Goal: Task Accomplishment & Management: Manage account settings

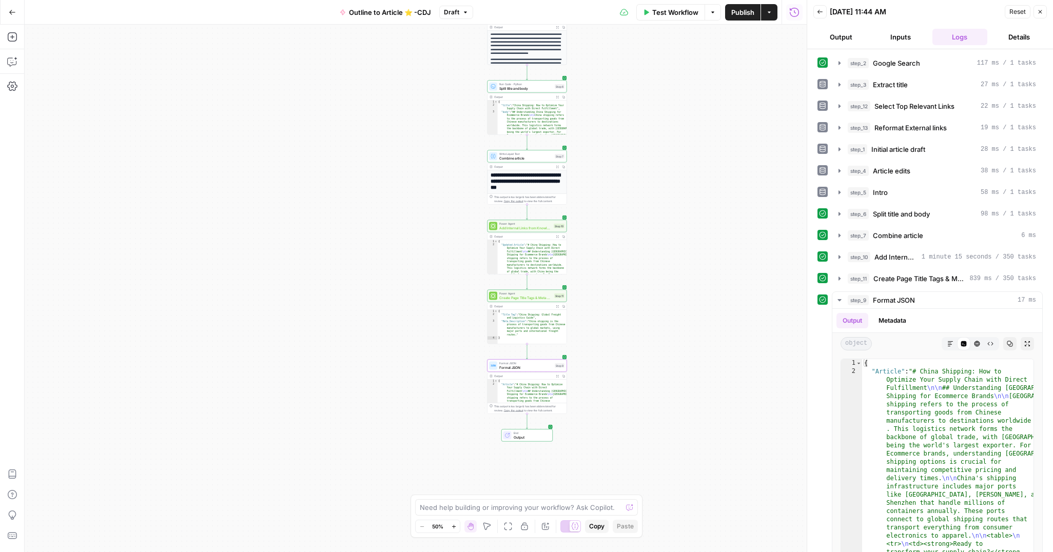
drag, startPoint x: 693, startPoint y: 100, endPoint x: 643, endPoint y: 168, distance: 84.7
click at [637, 166] on div "**********" at bounding box center [416, 288] width 782 height 527
click at [948, 343] on icon "button" at bounding box center [949, 343] width 5 height 5
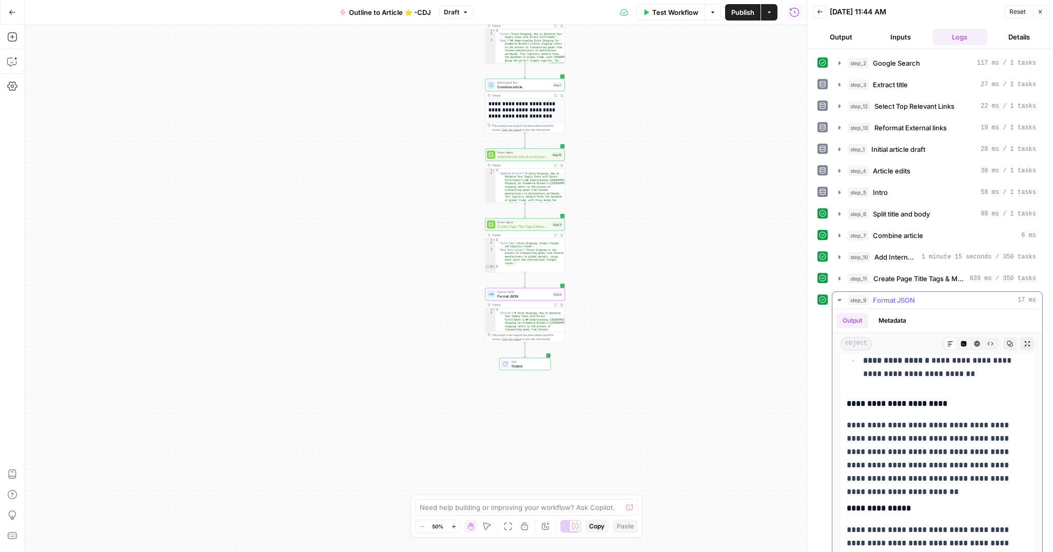
scroll to position [829, 0]
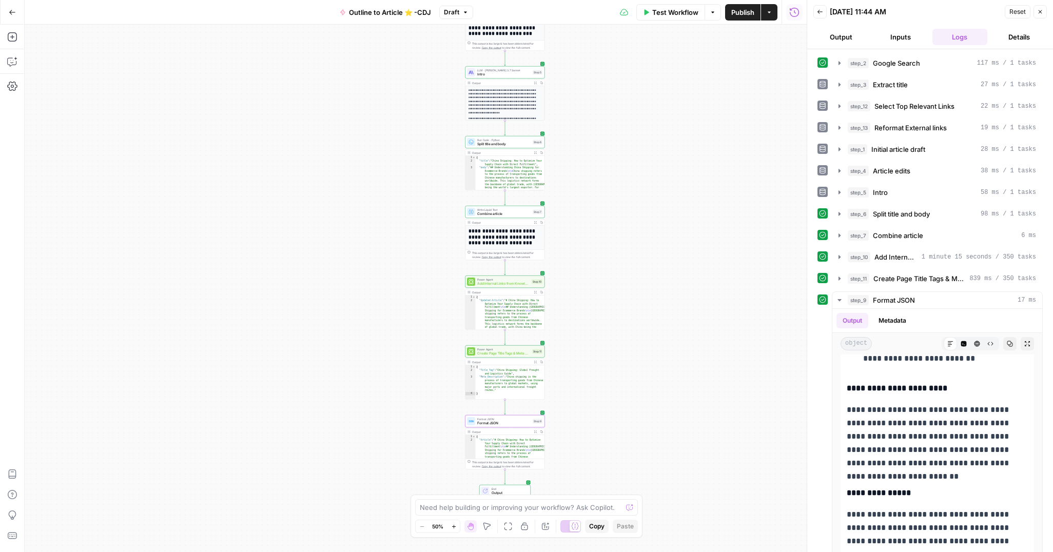
drag, startPoint x: 629, startPoint y: 140, endPoint x: 624, endPoint y: 240, distance: 99.6
click at [609, 264] on div "**********" at bounding box center [416, 288] width 782 height 527
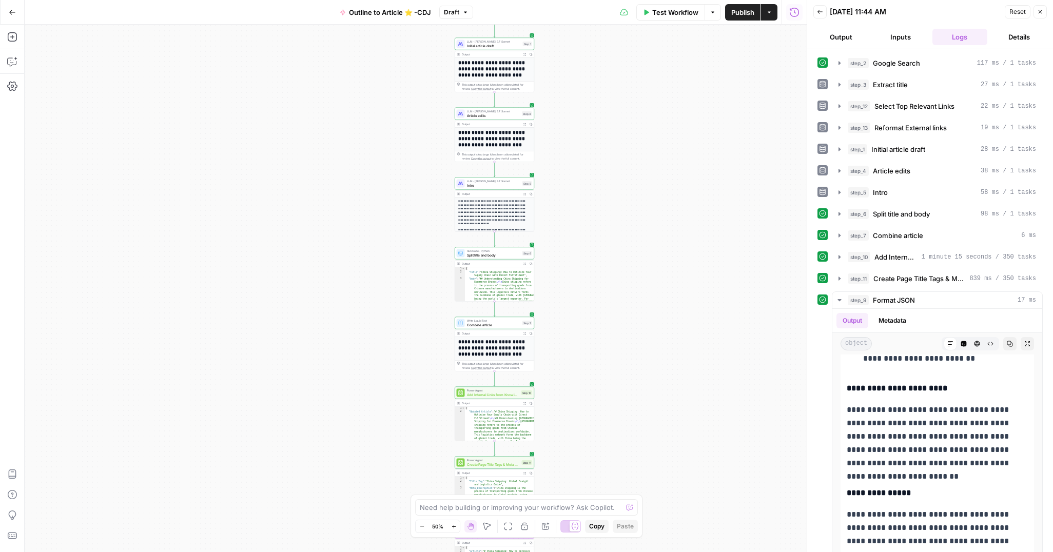
drag, startPoint x: 637, startPoint y: 111, endPoint x: 614, endPoint y: 187, distance: 79.1
click at [613, 192] on div "**********" at bounding box center [416, 288] width 782 height 527
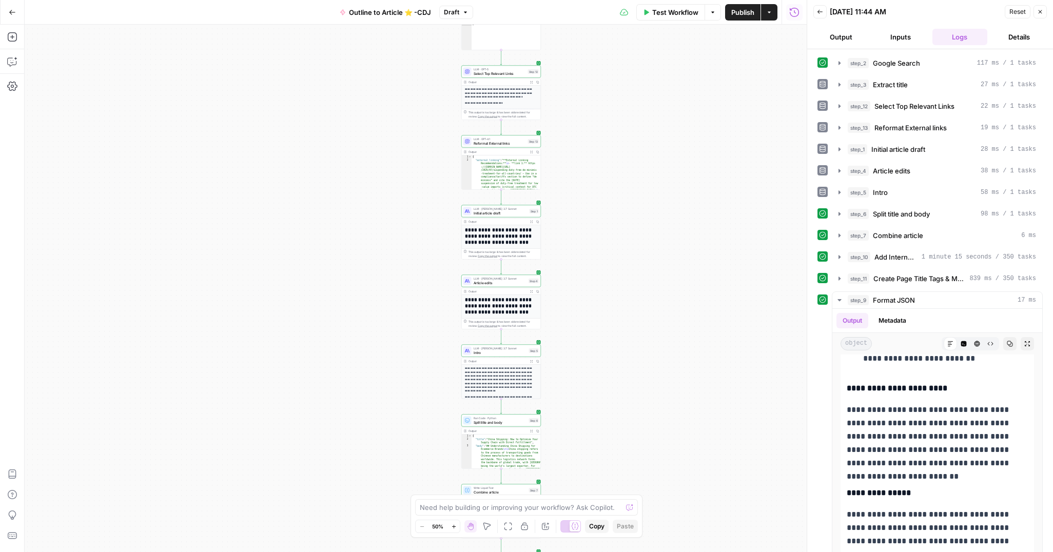
drag, startPoint x: 602, startPoint y: 56, endPoint x: 619, endPoint y: 200, distance: 144.6
click at [616, 202] on div "**********" at bounding box center [416, 288] width 782 height 527
click at [840, 299] on icon "button" at bounding box center [839, 300] width 4 height 2
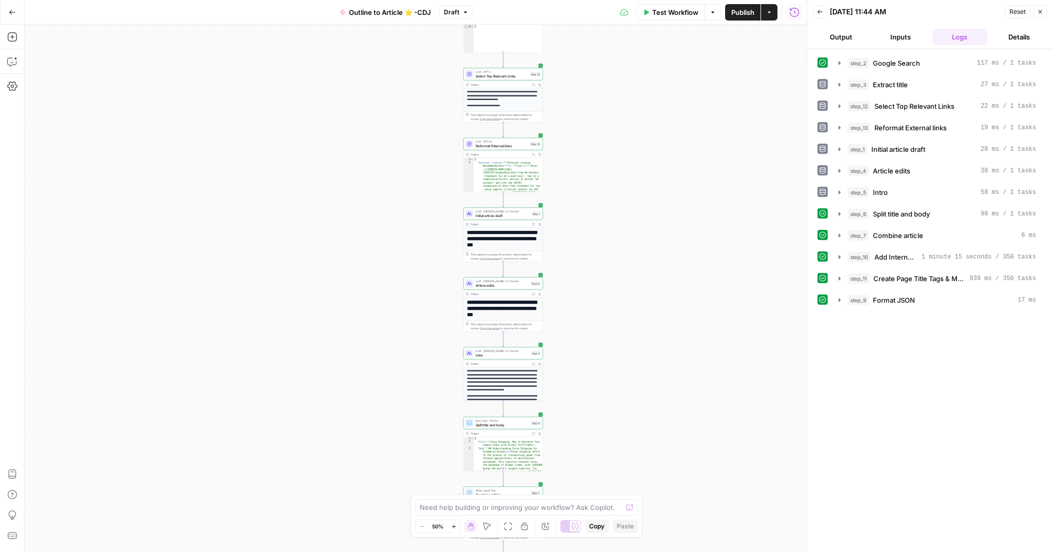
click at [14, 15] on icon "button" at bounding box center [12, 12] width 7 height 7
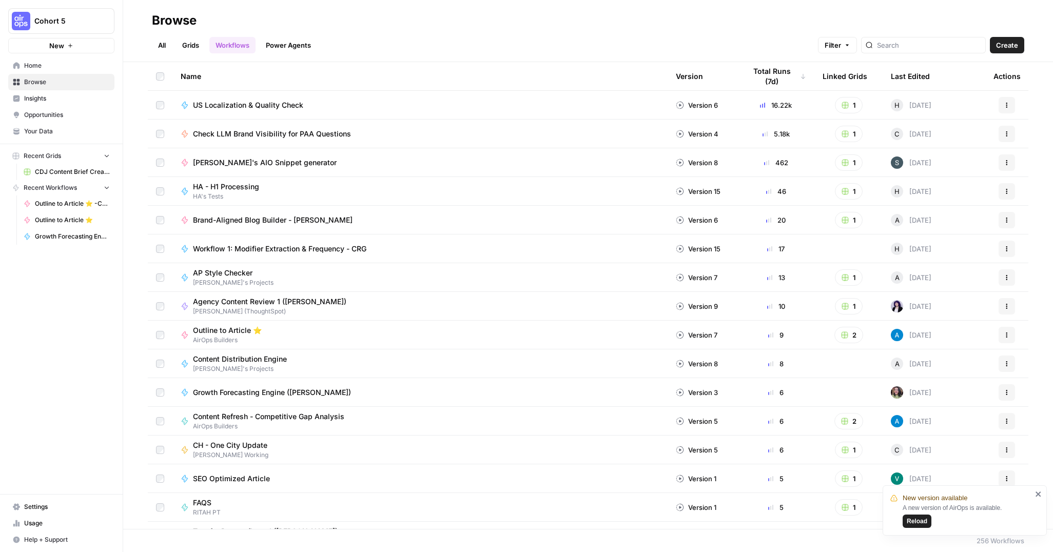
click at [913, 524] on span "Reload" at bounding box center [916, 521] width 21 height 9
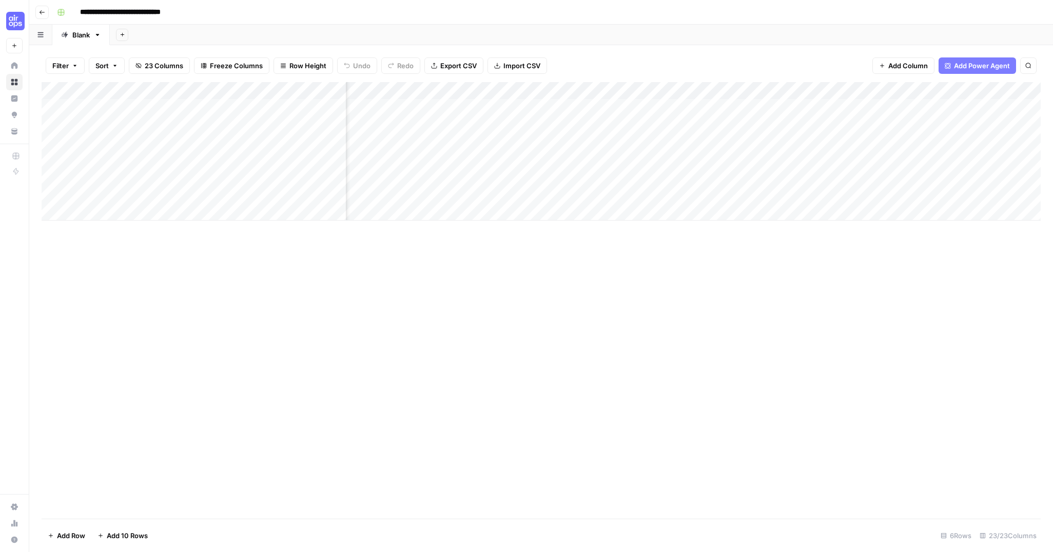
scroll to position [0, 228]
click at [717, 107] on div "Add Column" at bounding box center [541, 151] width 999 height 138
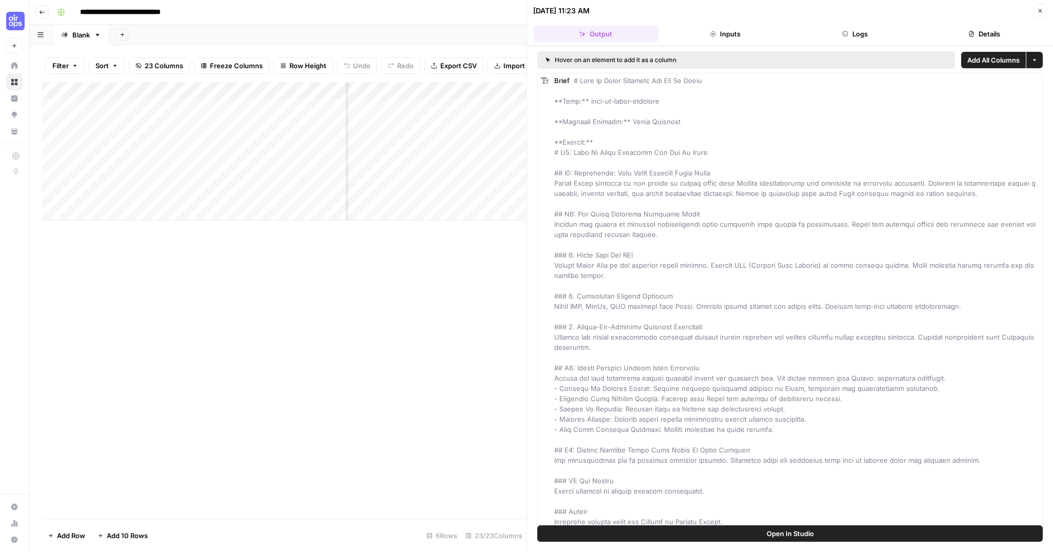
click at [725, 37] on button "Inputs" at bounding box center [724, 34] width 125 height 16
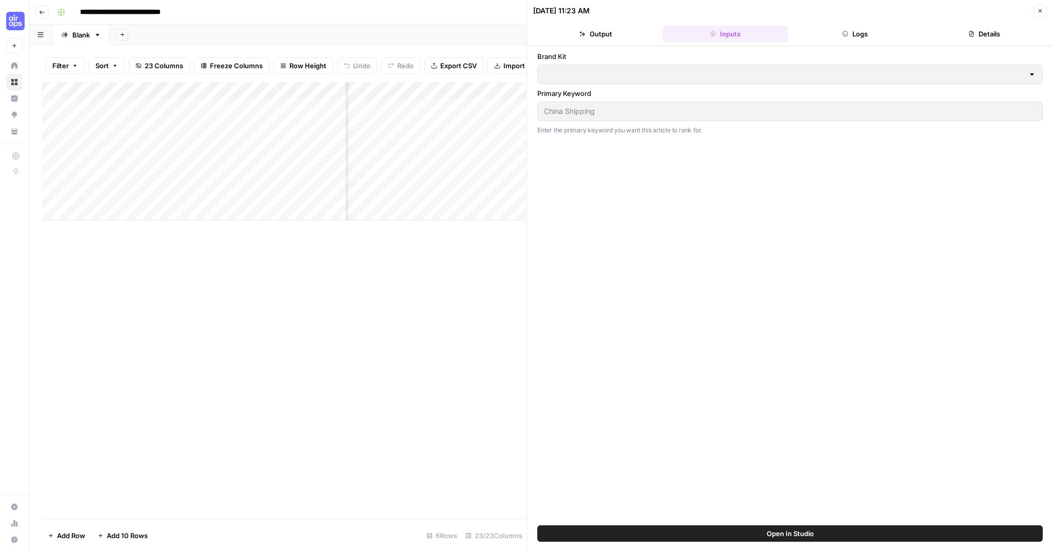
type input "New Brand Kit - CDJ"
click at [838, 32] on button "Logs" at bounding box center [854, 34] width 125 height 16
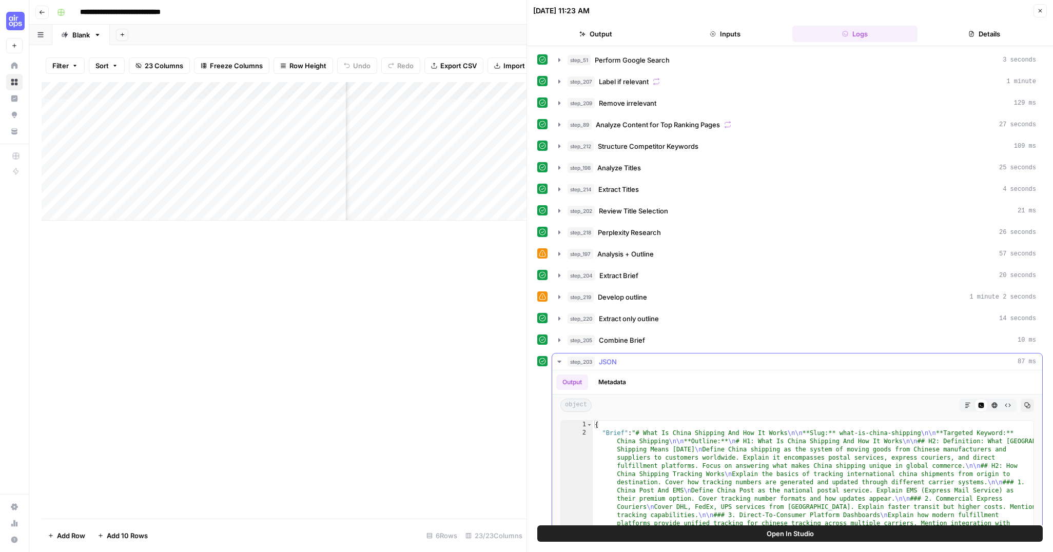
click at [965, 401] on button "Markdown" at bounding box center [967, 405] width 13 height 13
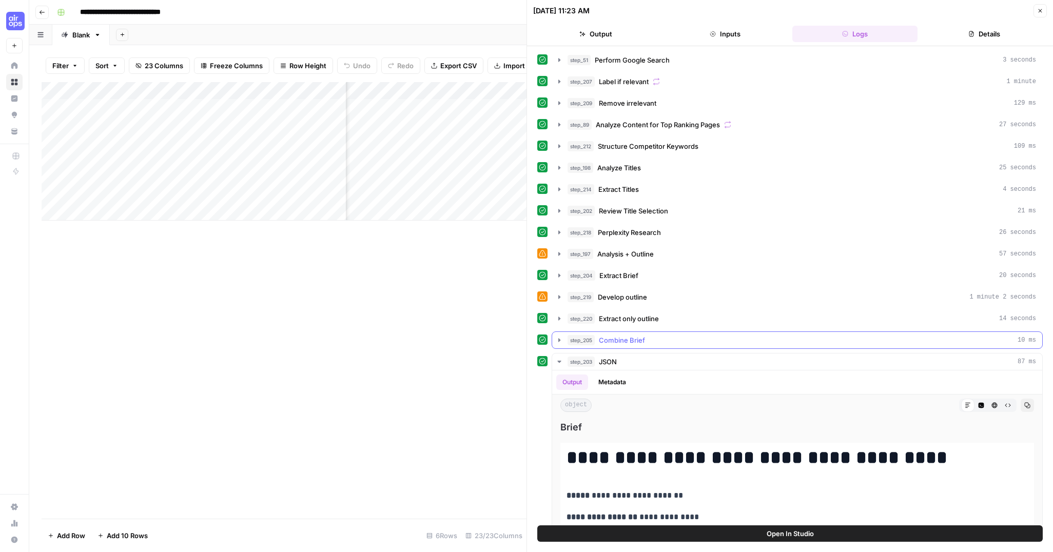
scroll to position [107, 0]
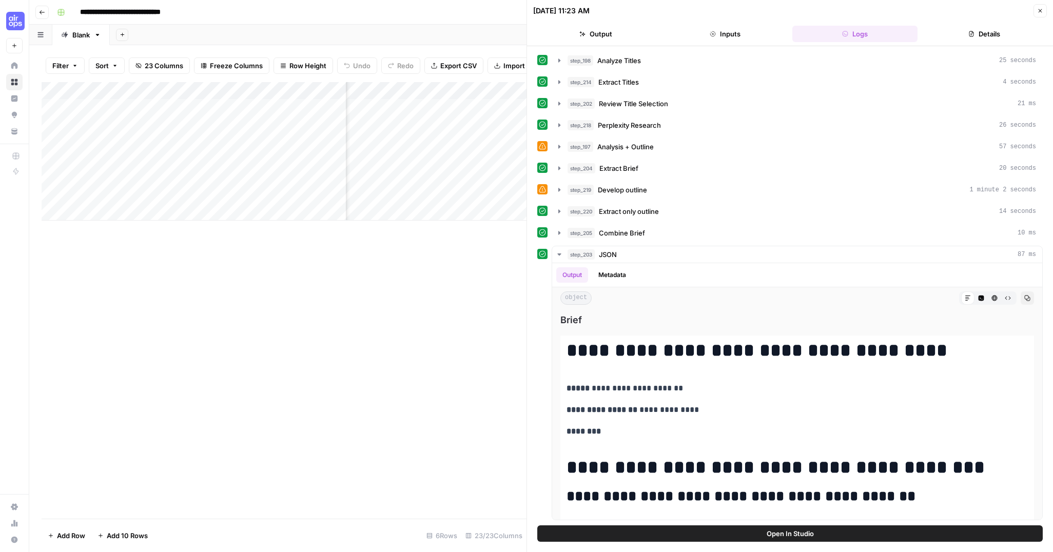
drag, startPoint x: 1037, startPoint y: 9, endPoint x: 1024, endPoint y: 14, distance: 13.3
click at [1037, 9] on icon "button" at bounding box center [1040, 11] width 6 height 6
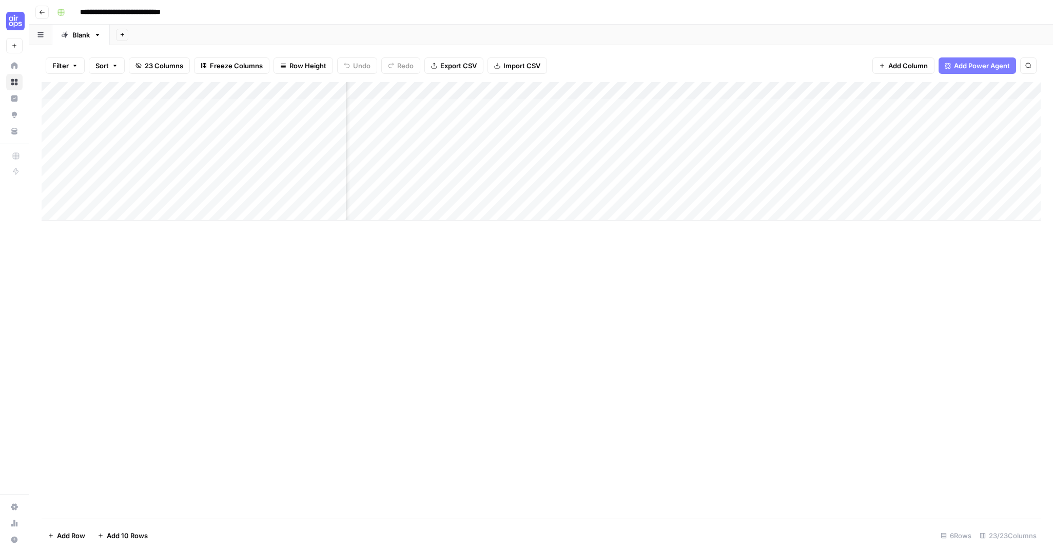
scroll to position [0, 1128]
click at [686, 106] on div "Add Column" at bounding box center [541, 151] width 999 height 138
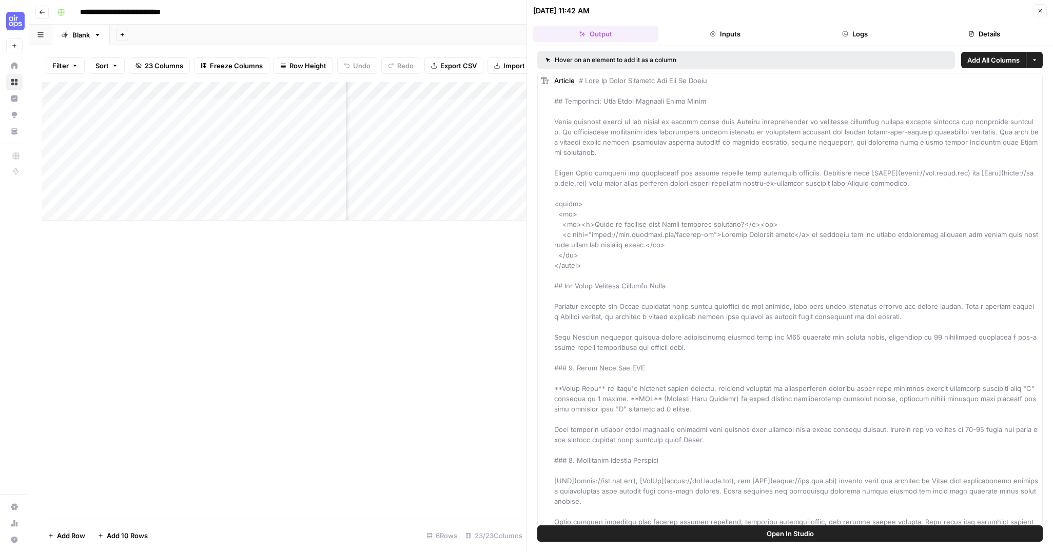
click at [981, 32] on button "Details" at bounding box center [983, 34] width 125 height 16
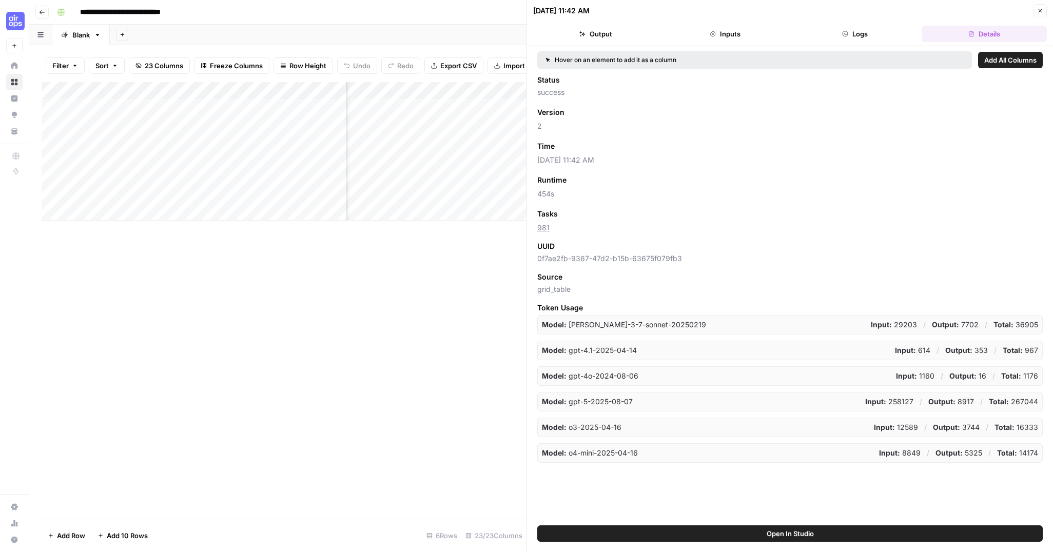
click at [864, 34] on button "Logs" at bounding box center [854, 34] width 125 height 16
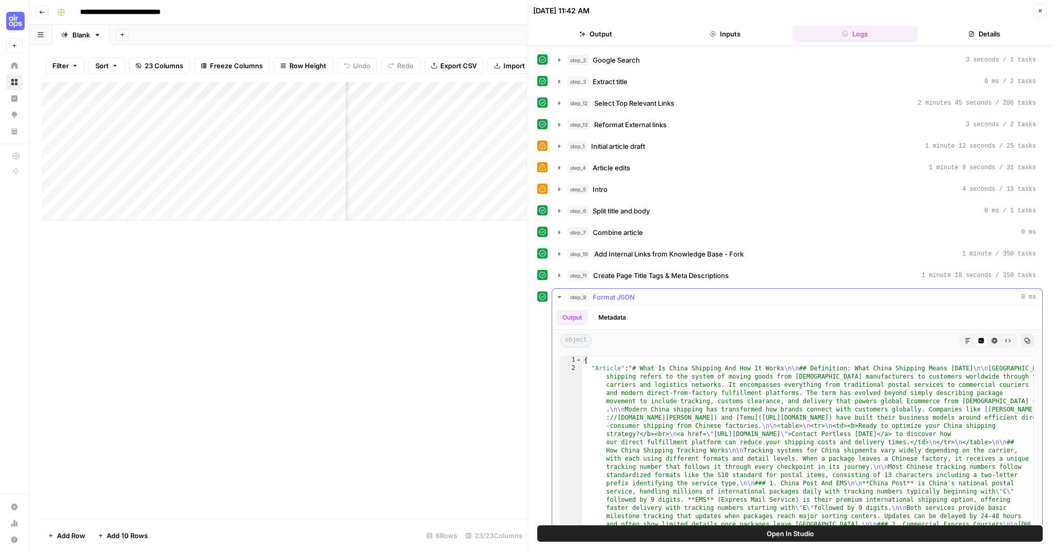
click at [966, 337] on button "Markdown" at bounding box center [967, 340] width 13 height 13
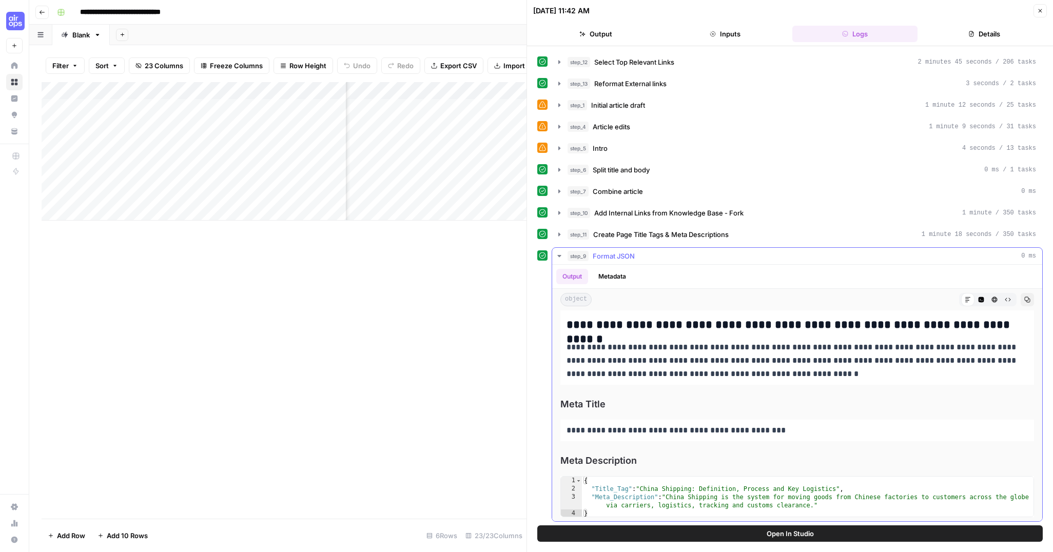
scroll to position [43, 0]
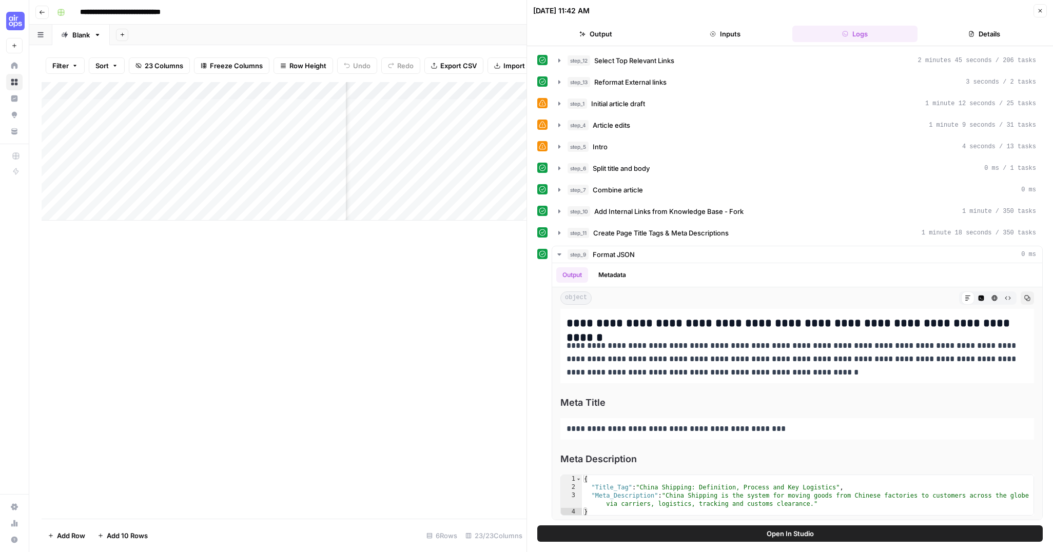
click at [1037, 8] on icon "button" at bounding box center [1040, 11] width 6 height 6
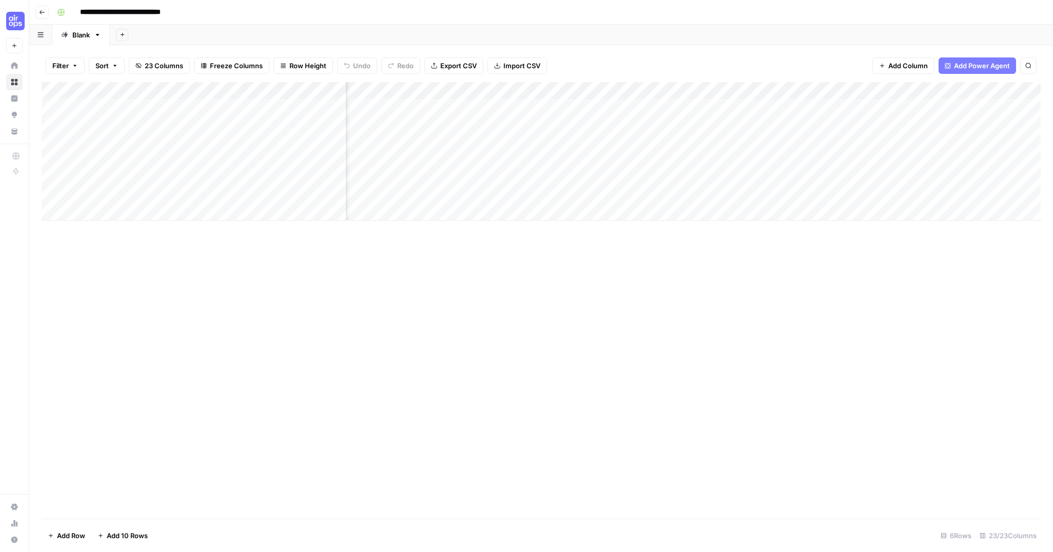
scroll to position [0, 1468]
click at [785, 91] on div "Add Column" at bounding box center [541, 151] width 999 height 138
click at [617, 175] on div "Add Column" at bounding box center [541, 151] width 999 height 138
click at [889, 67] on span "Add Column" at bounding box center [907, 66] width 39 height 10
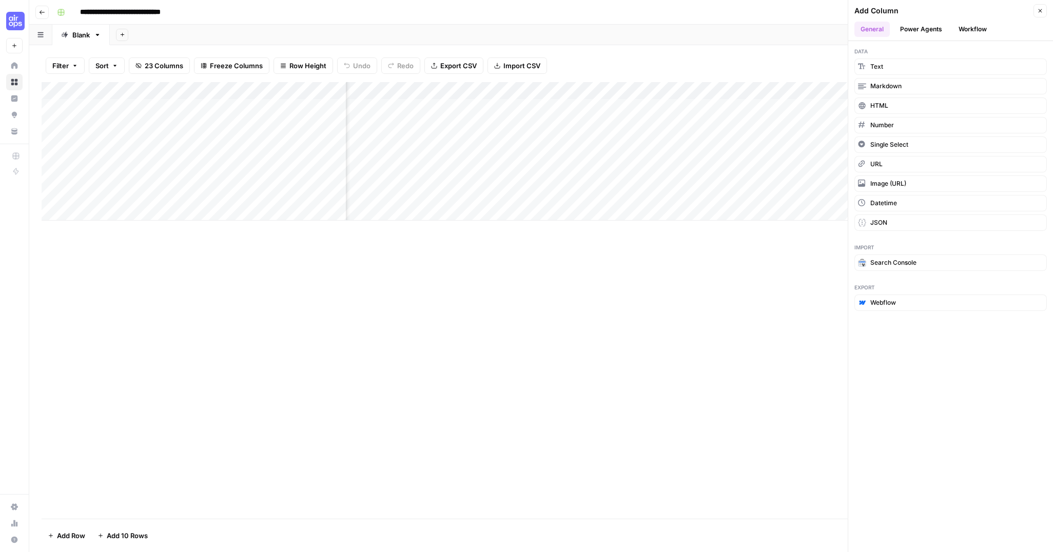
click at [958, 30] on button "Workflow" at bounding box center [972, 29] width 41 height 15
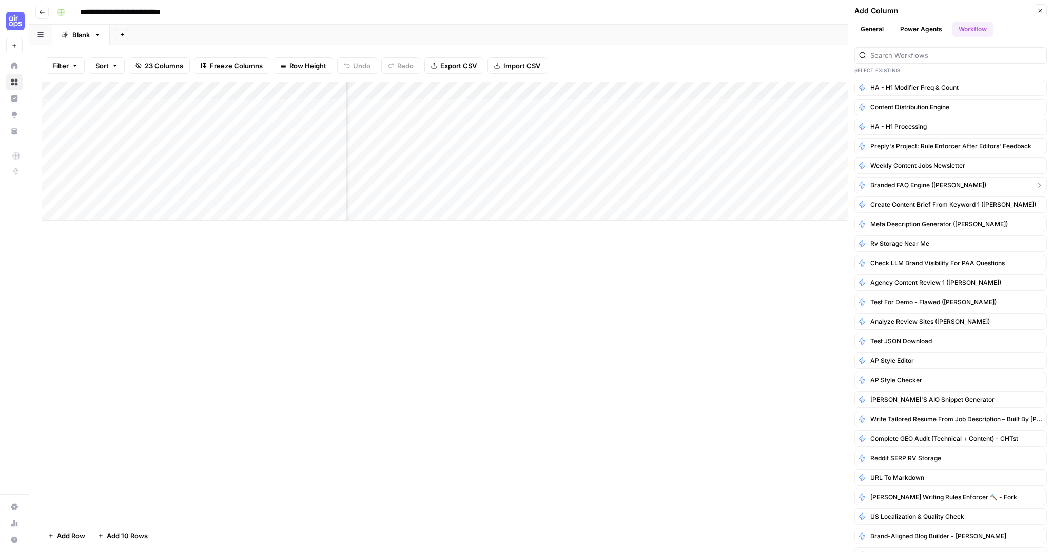
scroll to position [0, 0]
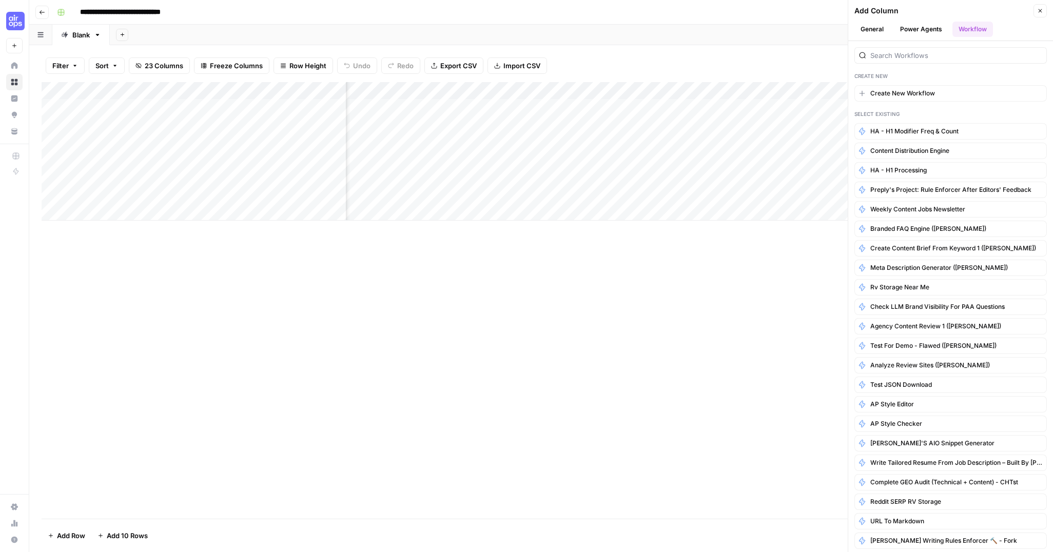
click at [916, 30] on button "Power Agents" at bounding box center [921, 29] width 54 height 15
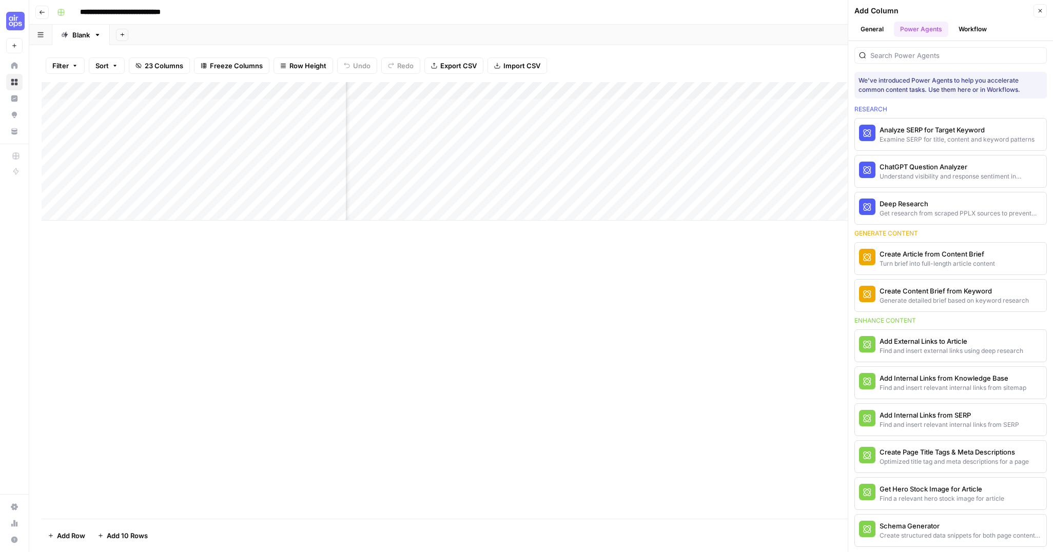
click at [883, 29] on button "General" at bounding box center [871, 29] width 35 height 15
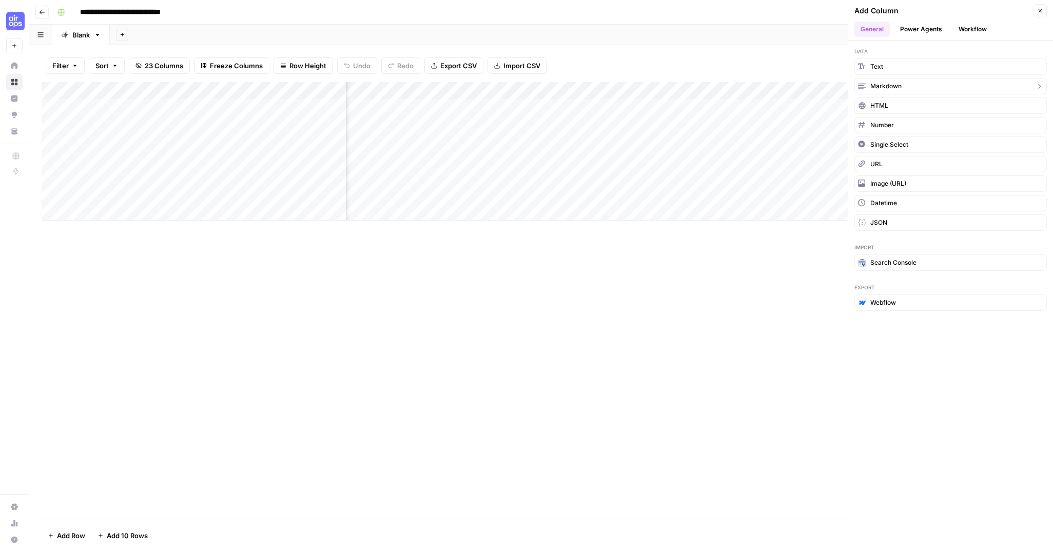
click at [889, 84] on span "Markdown" at bounding box center [885, 86] width 31 height 9
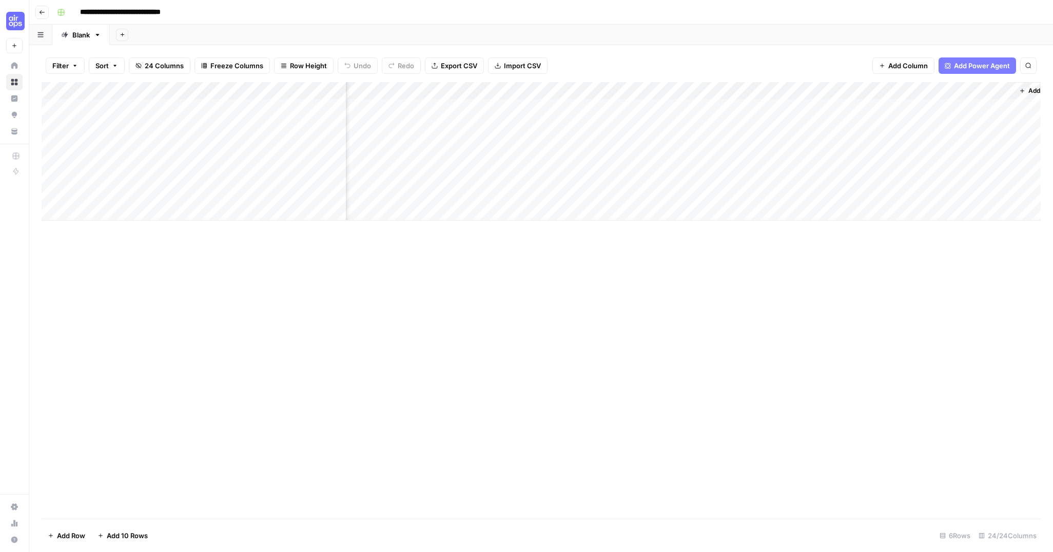
scroll to position [0, 1789]
click at [973, 89] on div "Add Column" at bounding box center [541, 151] width 999 height 138
click at [953, 86] on div at bounding box center [909, 92] width 148 height 21
click at [823, 65] on div "Filter Sort 24 Columns Freeze Columns Row Height Undo Redo Export CSV Import CS…" at bounding box center [541, 65] width 999 height 33
click at [974, 88] on div "Add Column" at bounding box center [541, 151] width 999 height 138
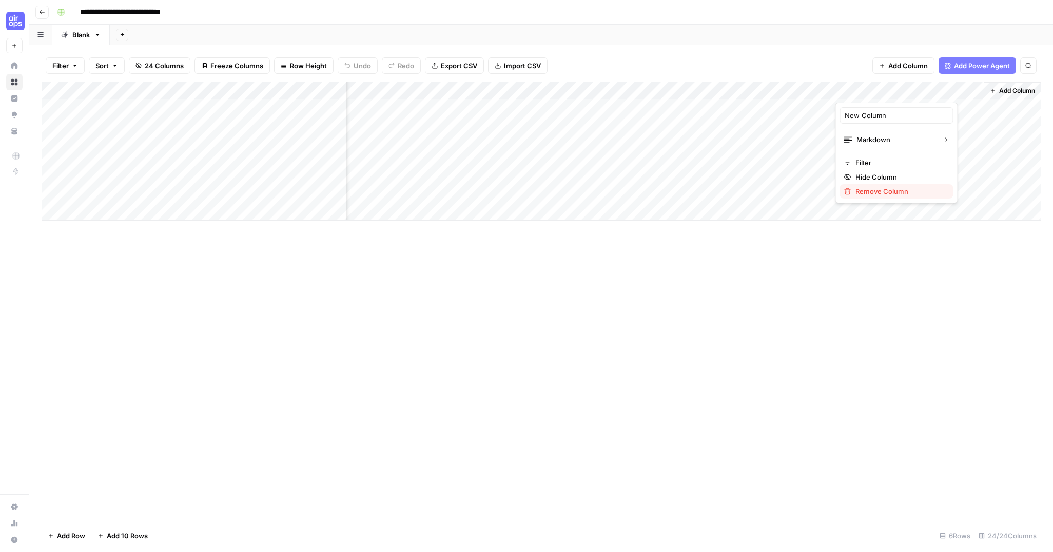
click at [859, 190] on span "Remove Column" at bounding box center [900, 191] width 90 height 10
click at [493, 105] on span "Delete" at bounding box center [490, 106] width 22 height 10
click at [637, 87] on div "Add Column" at bounding box center [541, 151] width 999 height 138
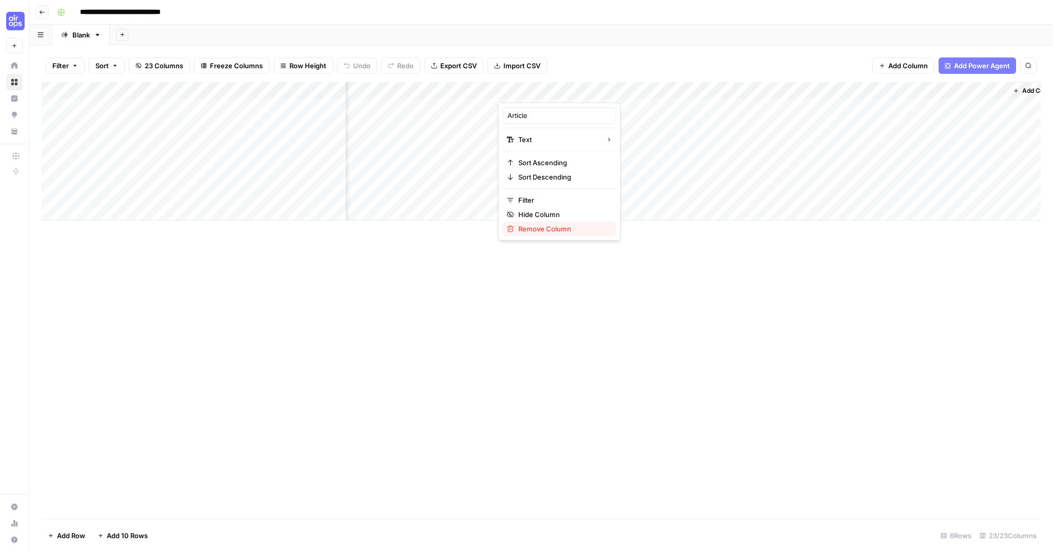
click at [532, 225] on span "Remove Column" at bounding box center [563, 229] width 90 height 10
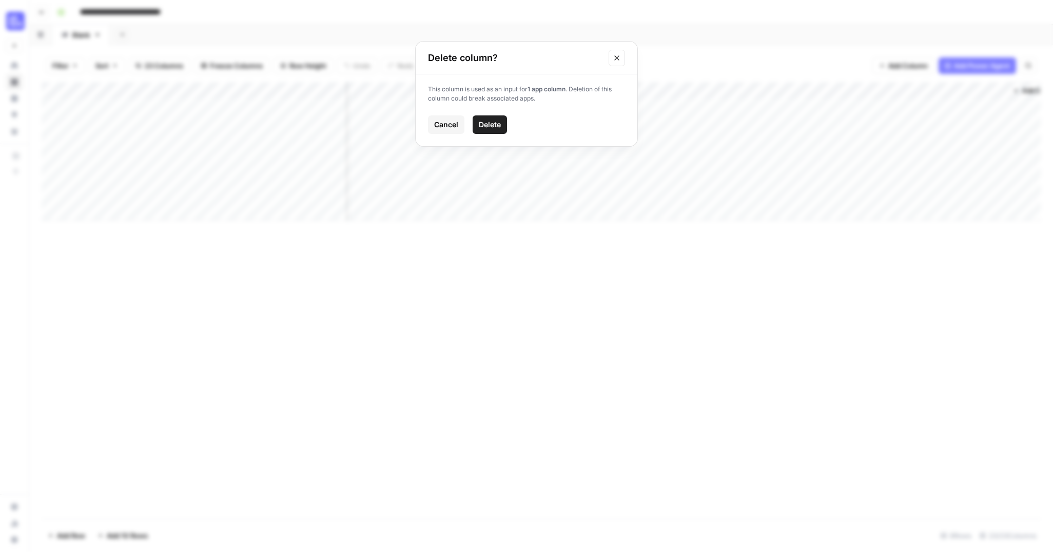
click at [452, 124] on span "Cancel" at bounding box center [446, 125] width 24 height 10
click at [795, 89] on div "Add Column" at bounding box center [541, 151] width 999 height 138
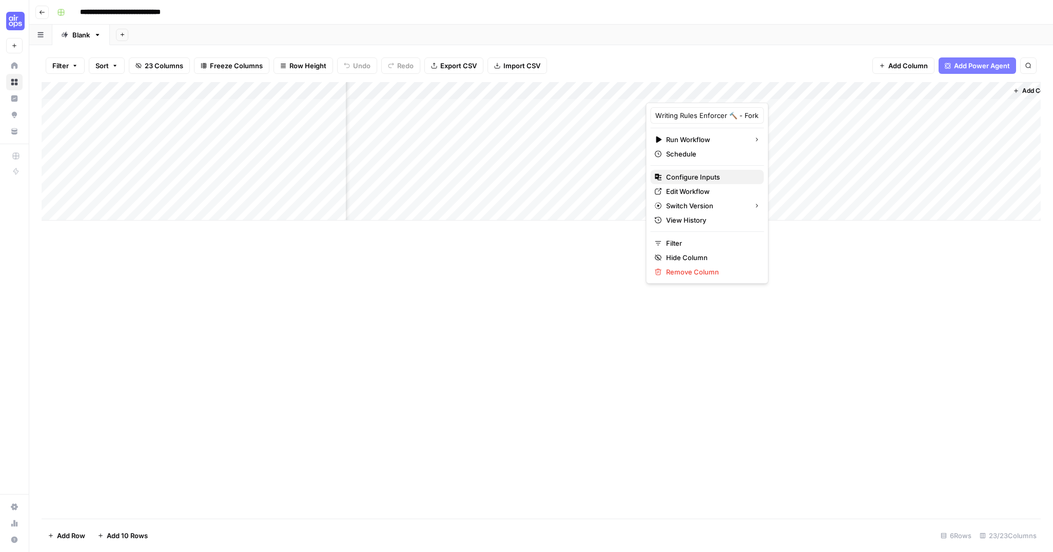
click at [680, 174] on span "Configure Inputs" at bounding box center [711, 177] width 90 height 10
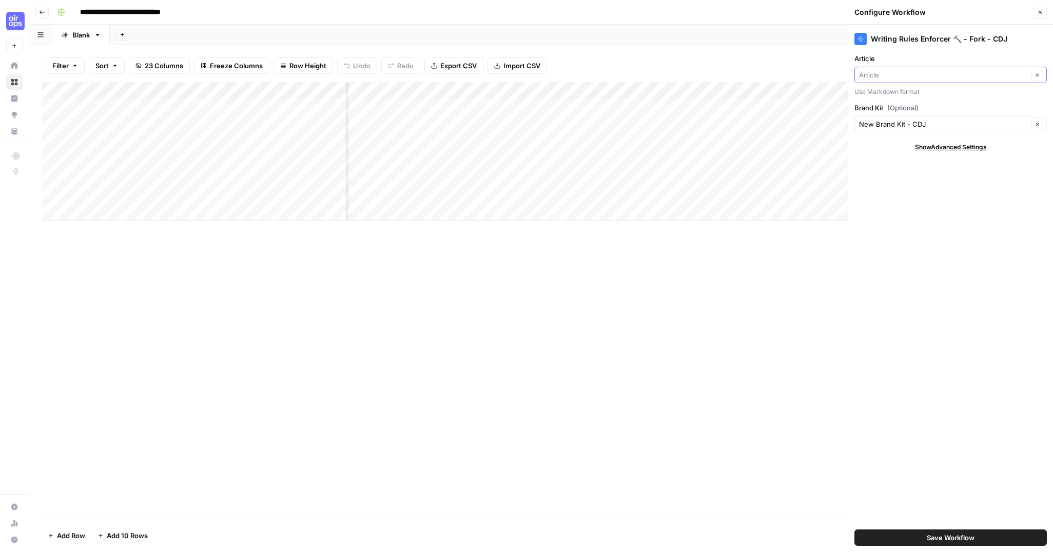
click at [887, 75] on input "Article" at bounding box center [943, 75] width 169 height 10
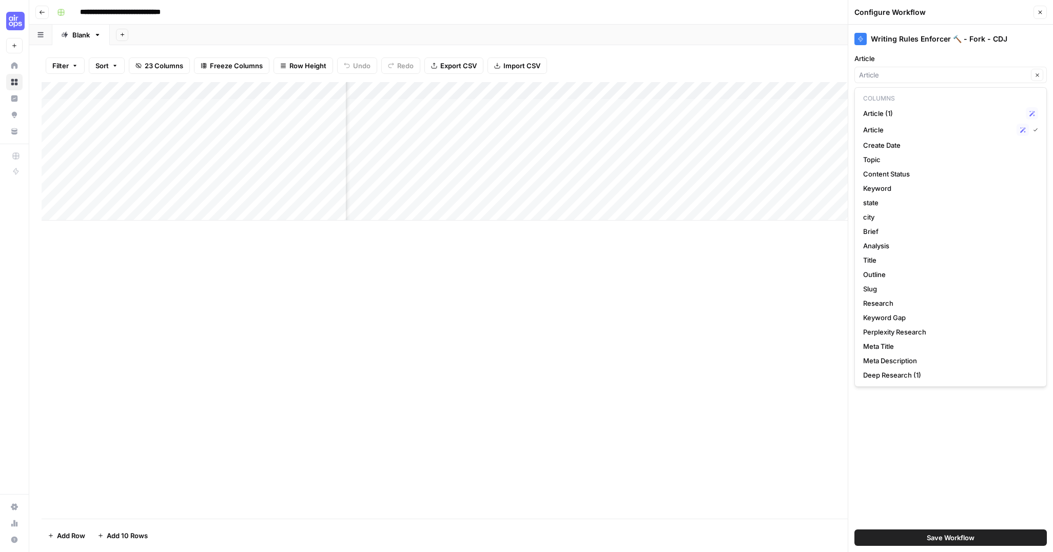
scroll to position [0, 1367]
type input "Article"
click at [554, 107] on div "Add Column" at bounding box center [541, 151] width 999 height 138
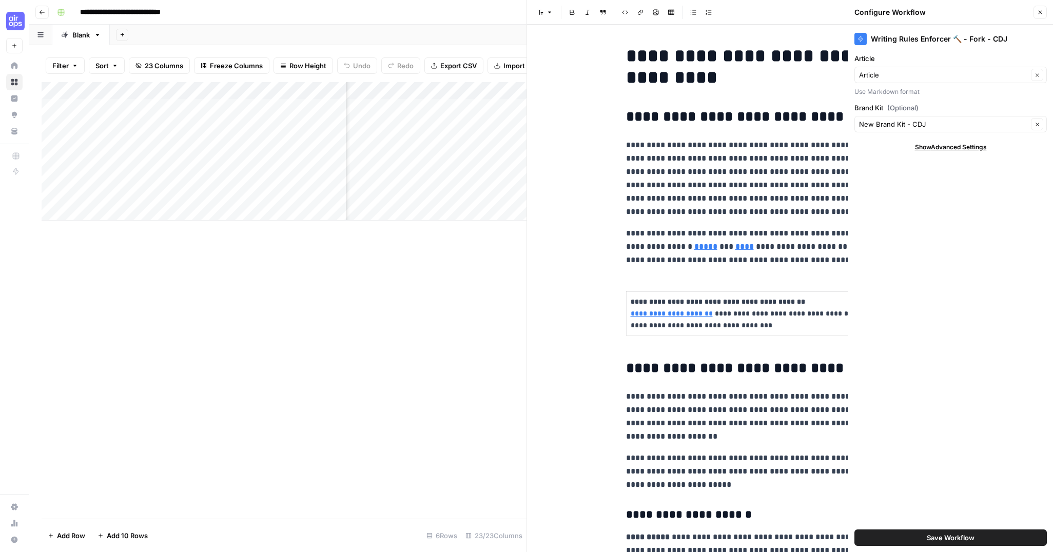
click at [1035, 11] on button "Close" at bounding box center [1039, 12] width 13 height 13
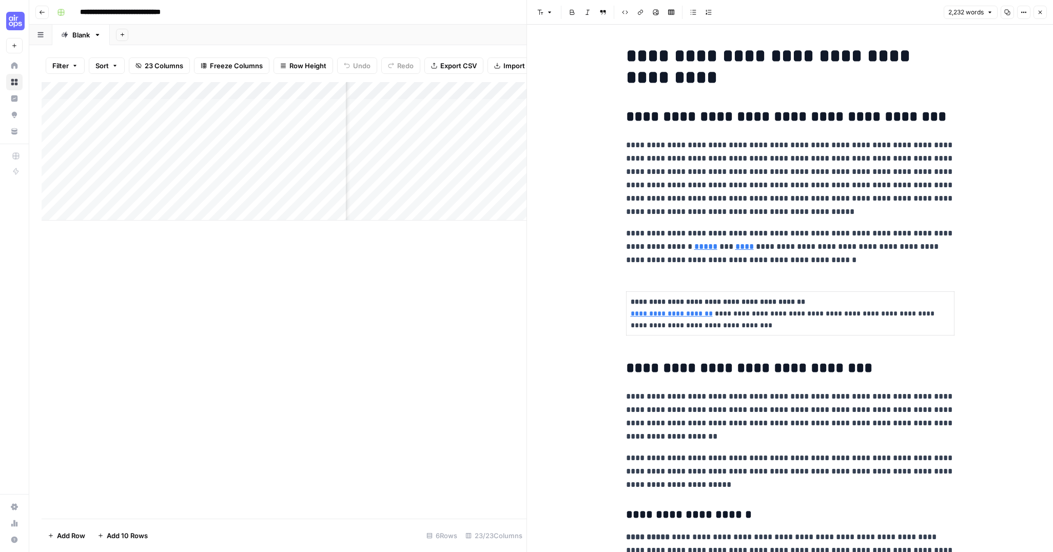
click at [1037, 12] on icon "button" at bounding box center [1040, 12] width 6 height 6
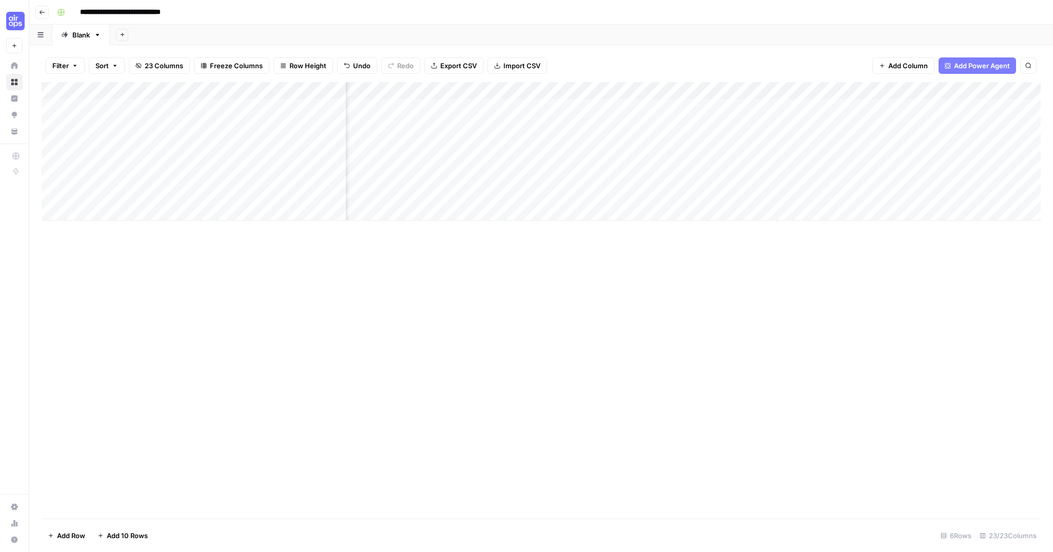
click at [887, 92] on div "Add Column" at bounding box center [541, 151] width 999 height 138
click at [780, 224] on span "Remove Column" at bounding box center [814, 229] width 90 height 10
click at [492, 126] on span "Delete" at bounding box center [490, 125] width 22 height 10
click at [899, 90] on div "Add Column" at bounding box center [541, 151] width 999 height 138
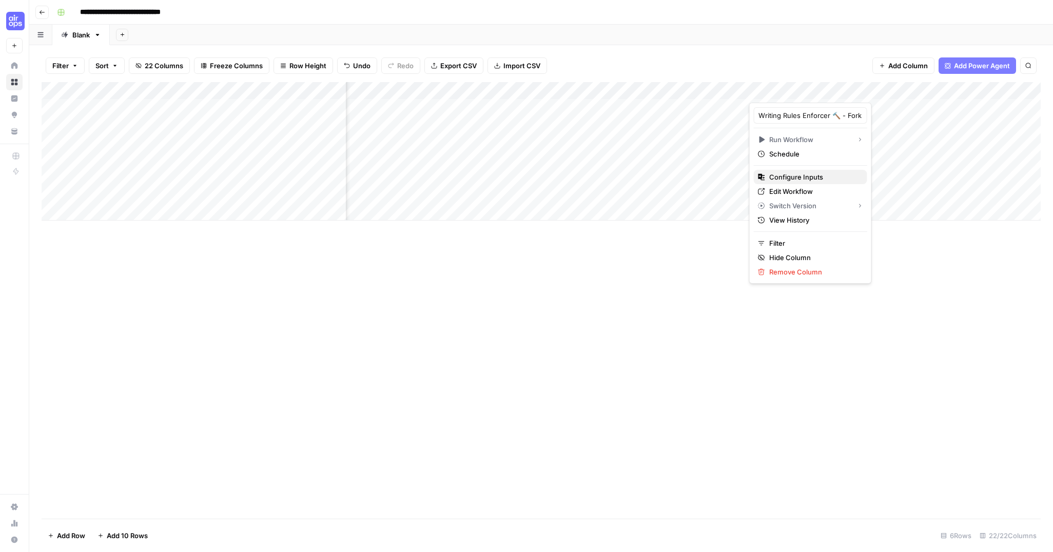
click at [786, 175] on span "Configure Inputs" at bounding box center [814, 177] width 90 height 10
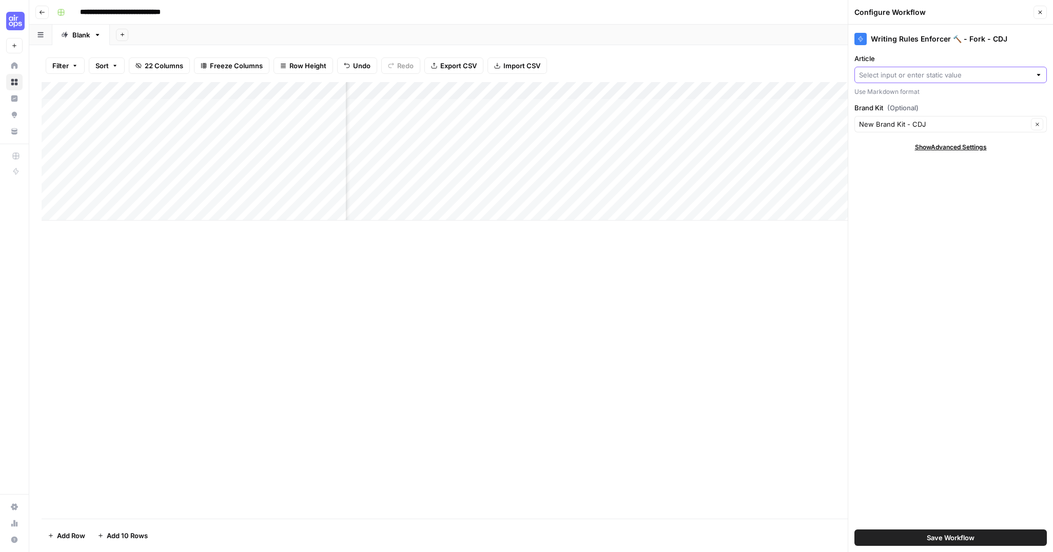
click at [895, 71] on input "Article" at bounding box center [945, 75] width 172 height 10
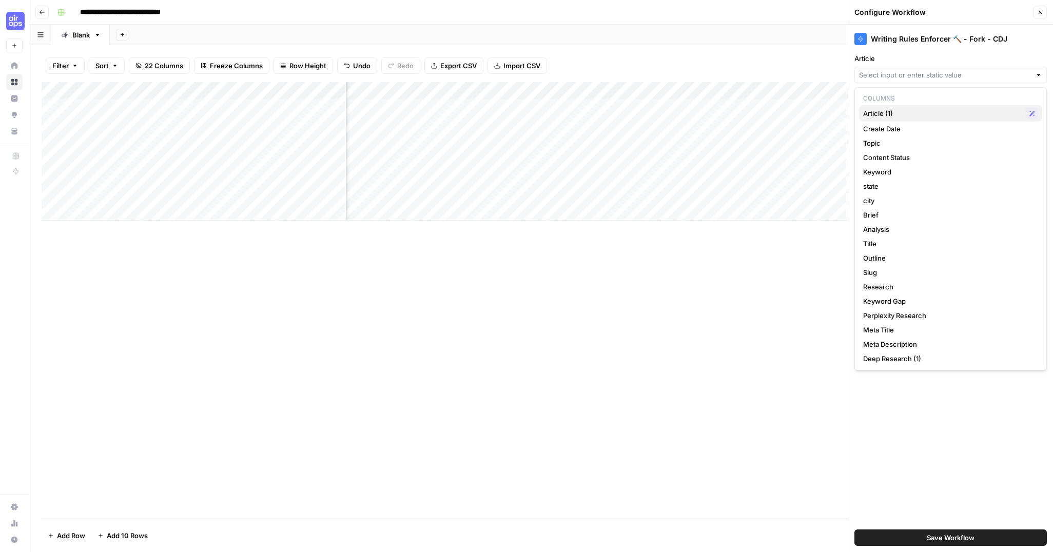
click at [880, 115] on span "Article (1)" at bounding box center [942, 113] width 158 height 10
type input "Article (1)"
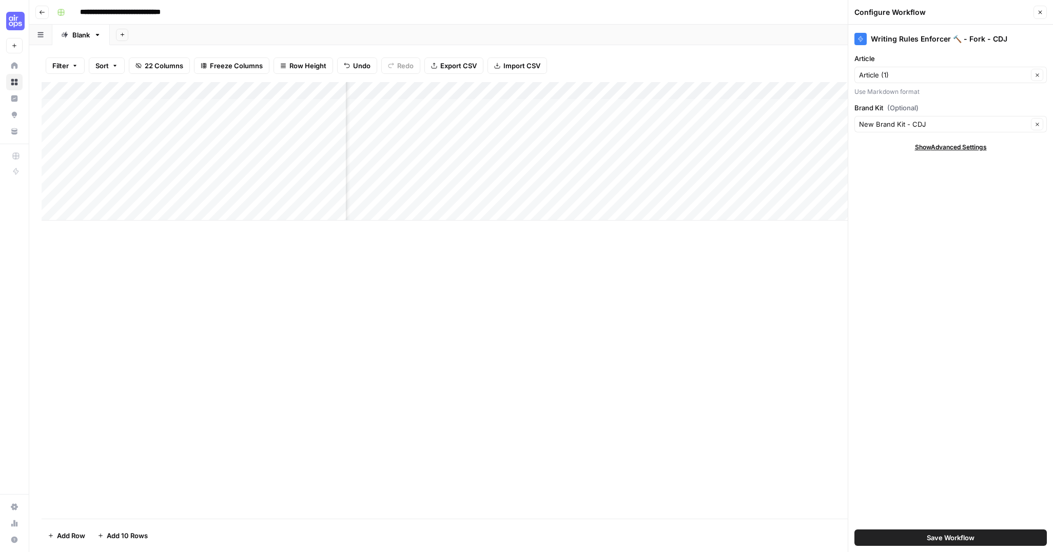
click at [777, 53] on div "Filter Sort 22 Columns Freeze Columns Row Height Undo Redo Export CSV Import CS…" at bounding box center [541, 65] width 999 height 33
click at [947, 538] on span "Save Workflow" at bounding box center [950, 537] width 48 height 10
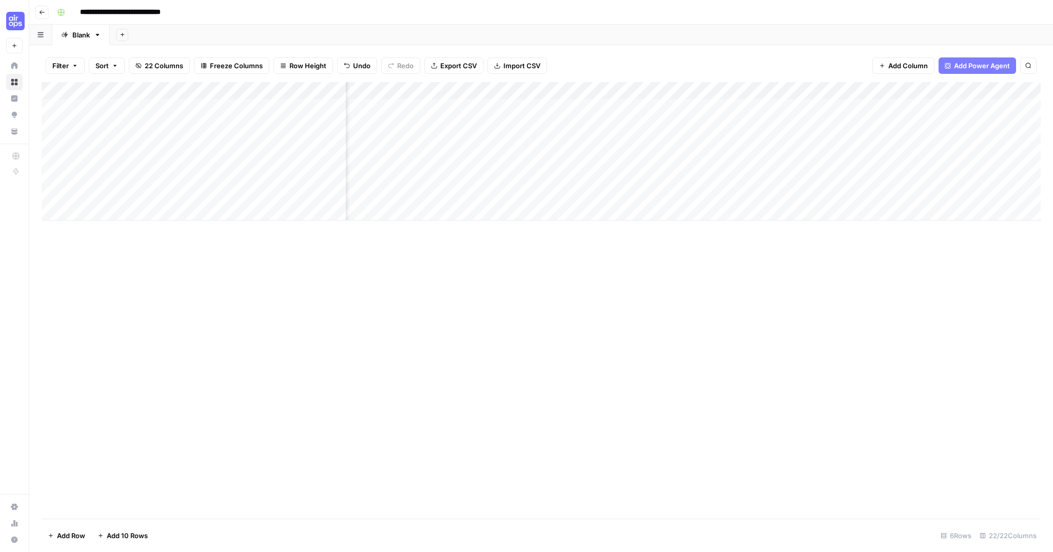
scroll to position [0, 1494]
click at [705, 106] on div "Add Column" at bounding box center [541, 151] width 999 height 138
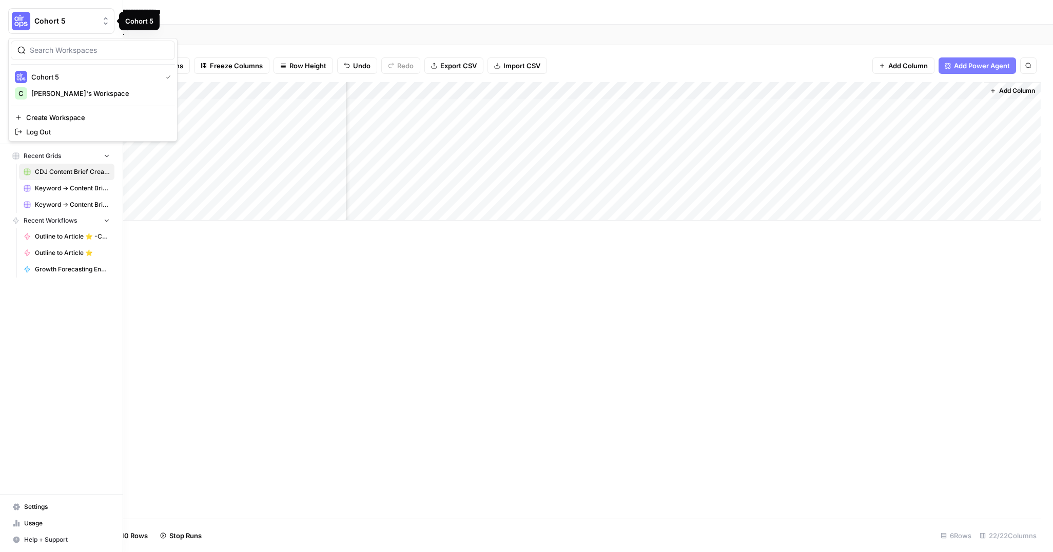
click at [42, 19] on span "Cohort 5" at bounding box center [65, 21] width 62 height 10
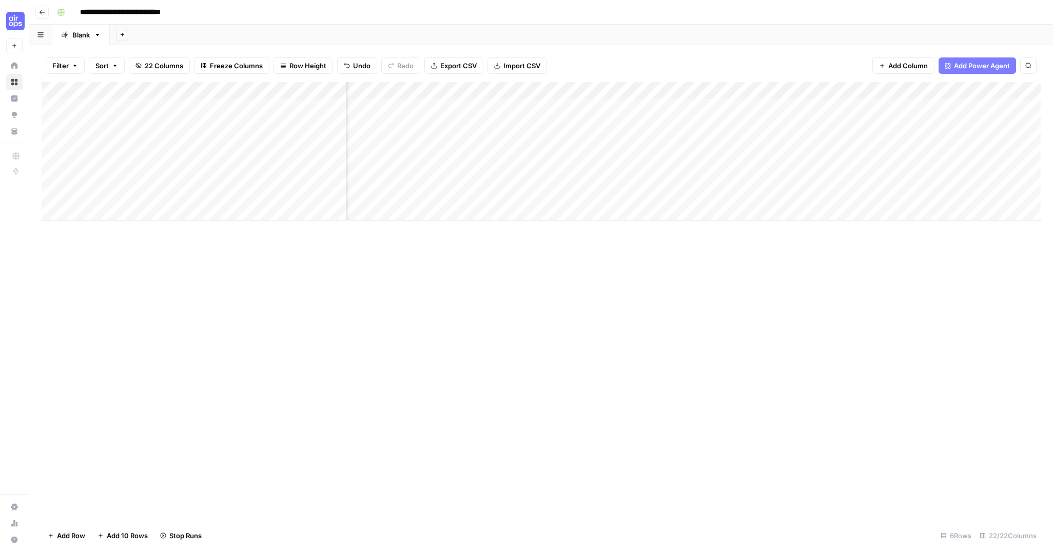
scroll to position [0, 0]
click at [42, 11] on icon "button" at bounding box center [42, 12] width 6 height 6
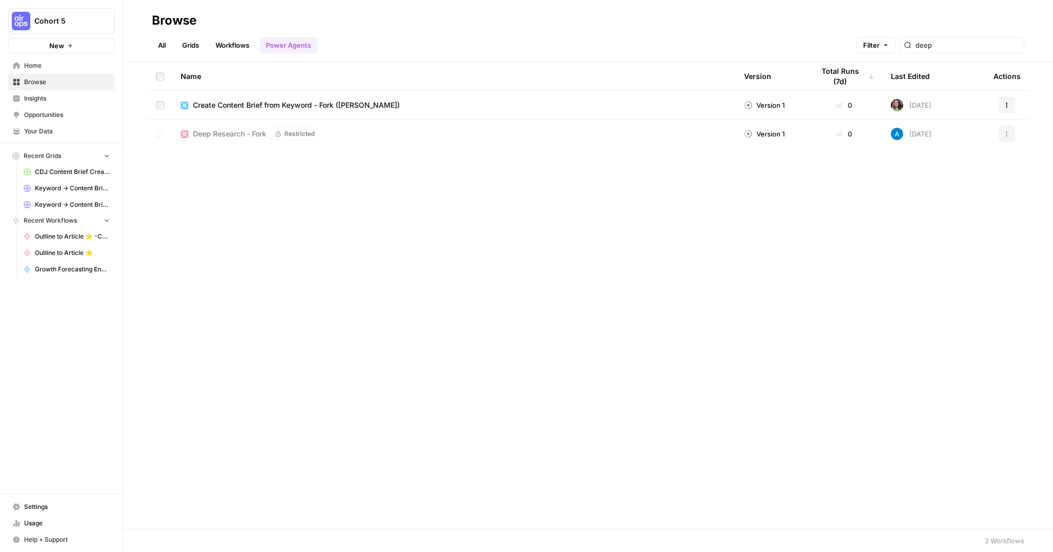
click at [58, 101] on span "Insights" at bounding box center [67, 98] width 86 height 9
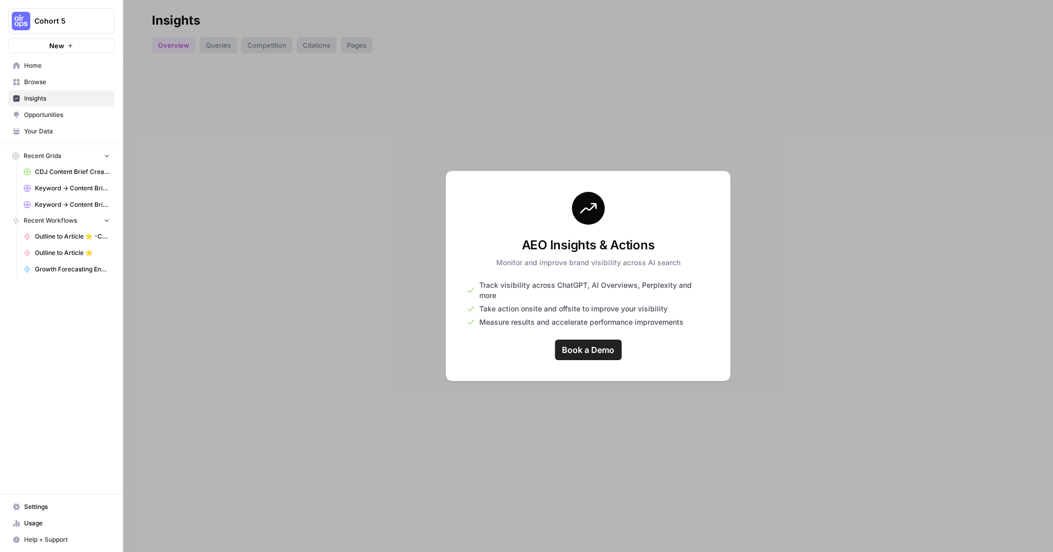
click at [52, 86] on span "Browse" at bounding box center [67, 81] width 86 height 9
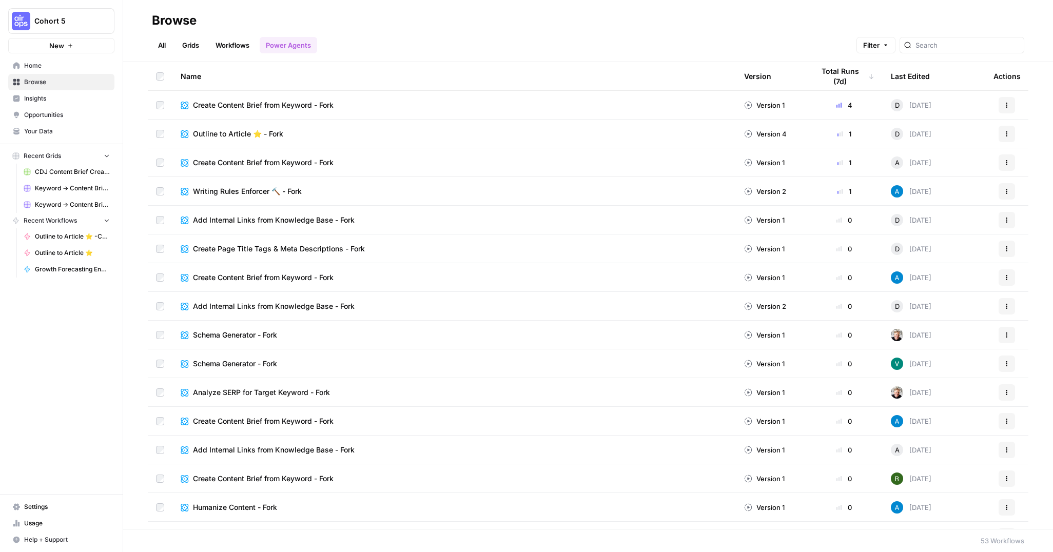
click at [157, 44] on link "All" at bounding box center [162, 45] width 20 height 16
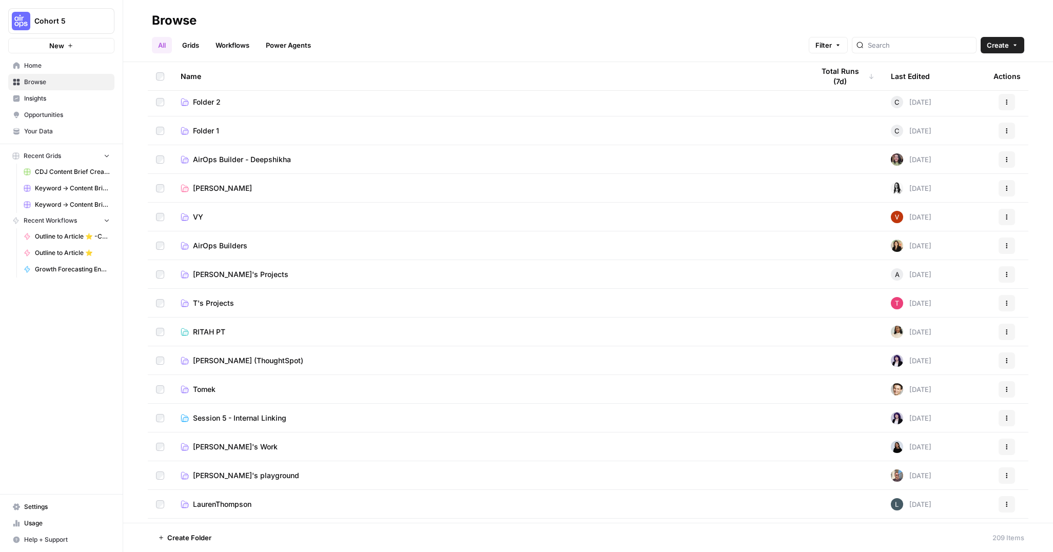
scroll to position [90, 0]
click at [221, 239] on td "AirOps Builders" at bounding box center [488, 245] width 633 height 28
click at [221, 243] on span "AirOps Builders" at bounding box center [220, 245] width 54 height 10
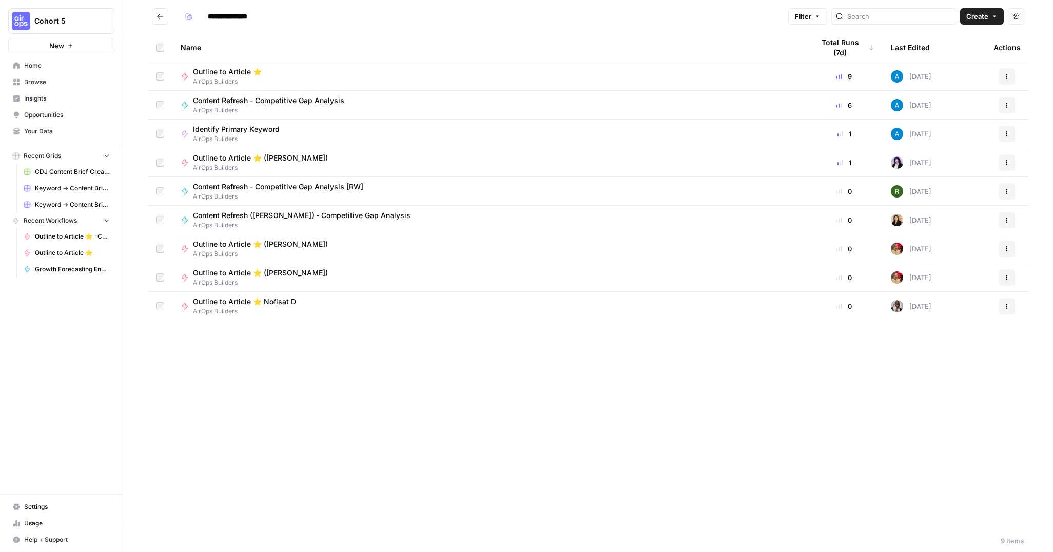
click at [282, 101] on span "Content Refresh - Competitive Gap Analysis" at bounding box center [268, 100] width 151 height 10
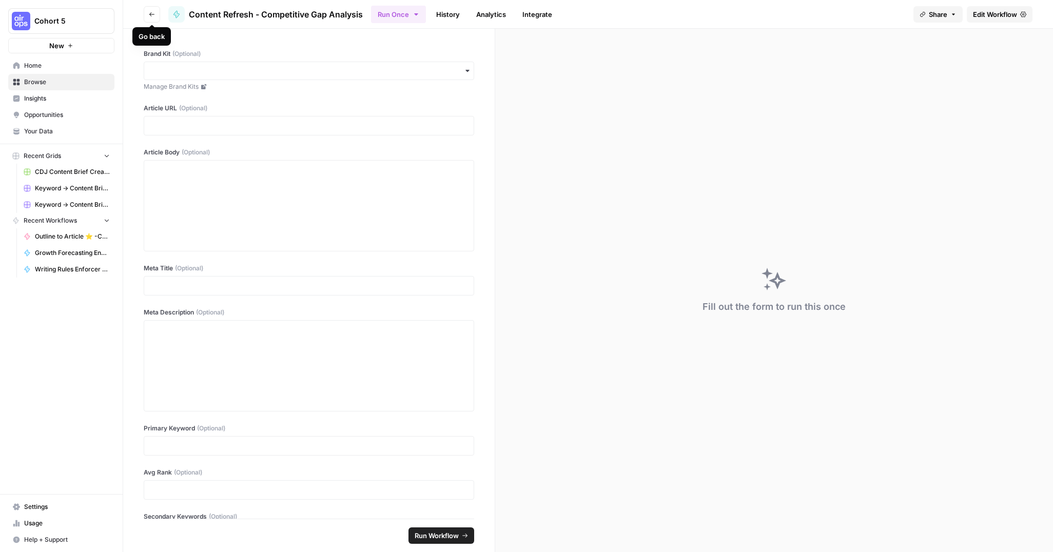
click at [154, 13] on icon "button" at bounding box center [152, 14] width 6 height 6
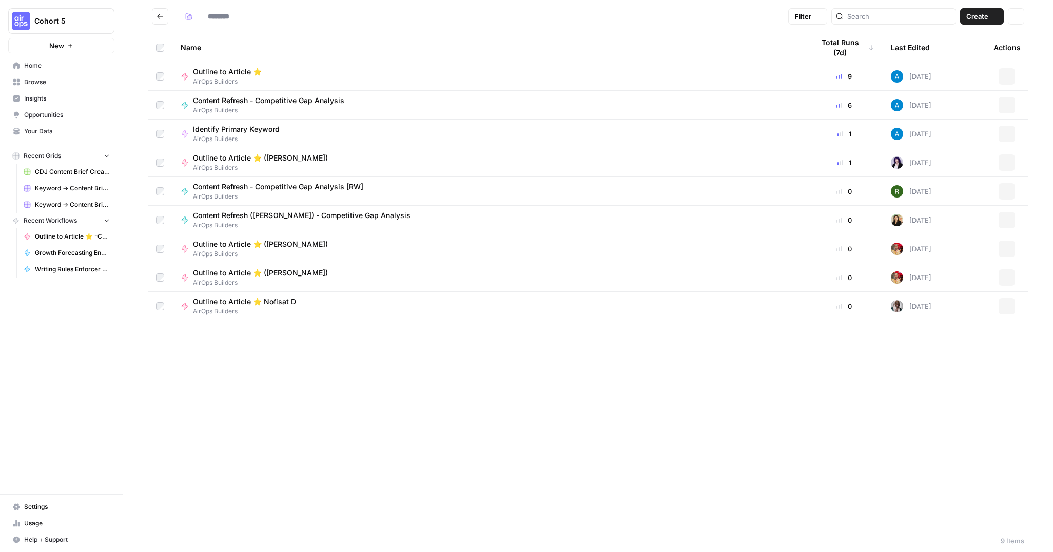
type input "**********"
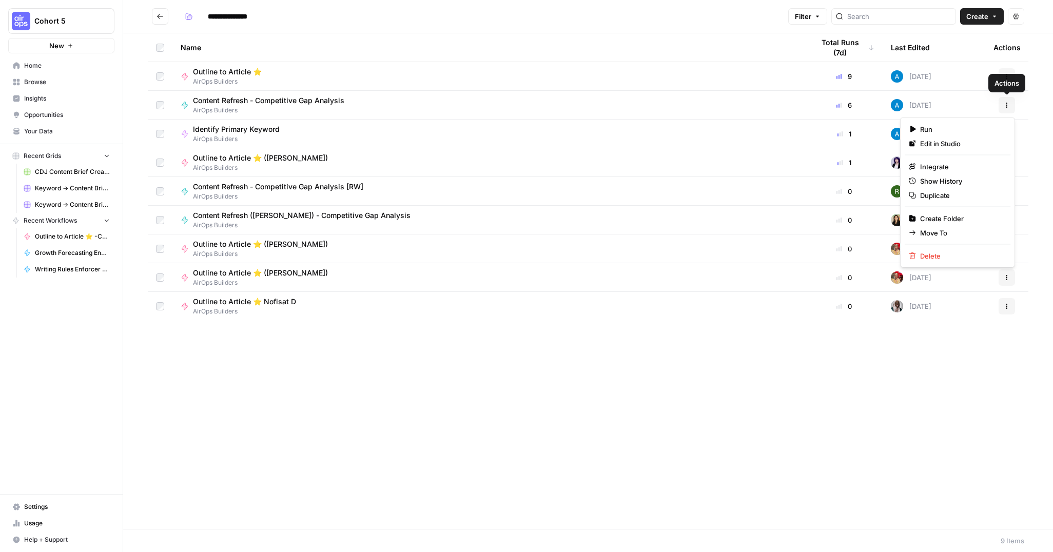
click at [1003, 106] on icon "button" at bounding box center [1006, 105] width 6 height 6
click at [921, 195] on span "Duplicate" at bounding box center [961, 195] width 82 height 10
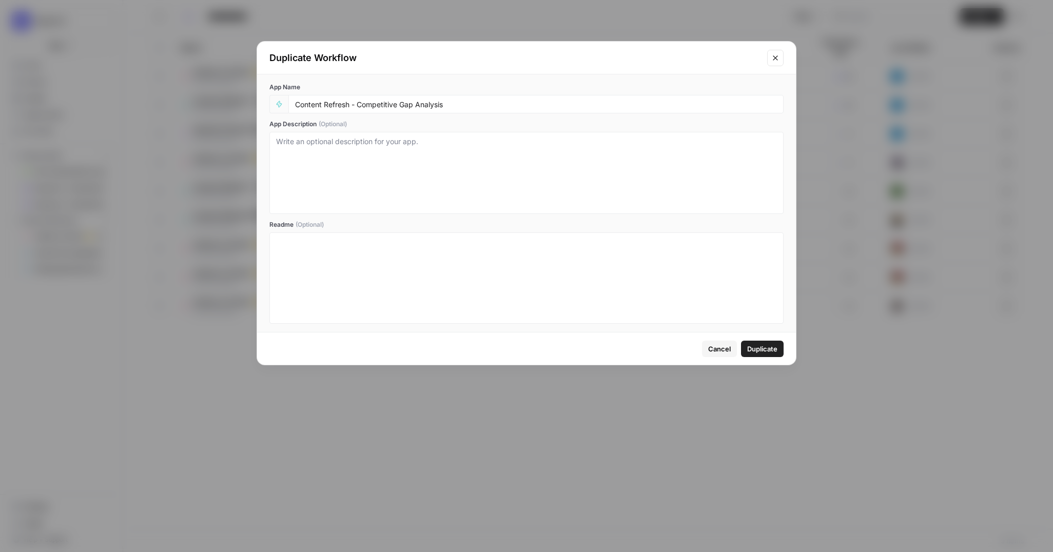
click at [478, 98] on div "Content Refresh - Competitive Gap Analysis" at bounding box center [535, 104] width 495 height 18
click at [477, 103] on input "Content Refresh - Competitive Gap Analysis" at bounding box center [536, 104] width 482 height 9
type input "Content Refresh - Competitive Gap Analysis - CDJ"
click at [764, 349] on span "Duplicate" at bounding box center [762, 349] width 30 height 10
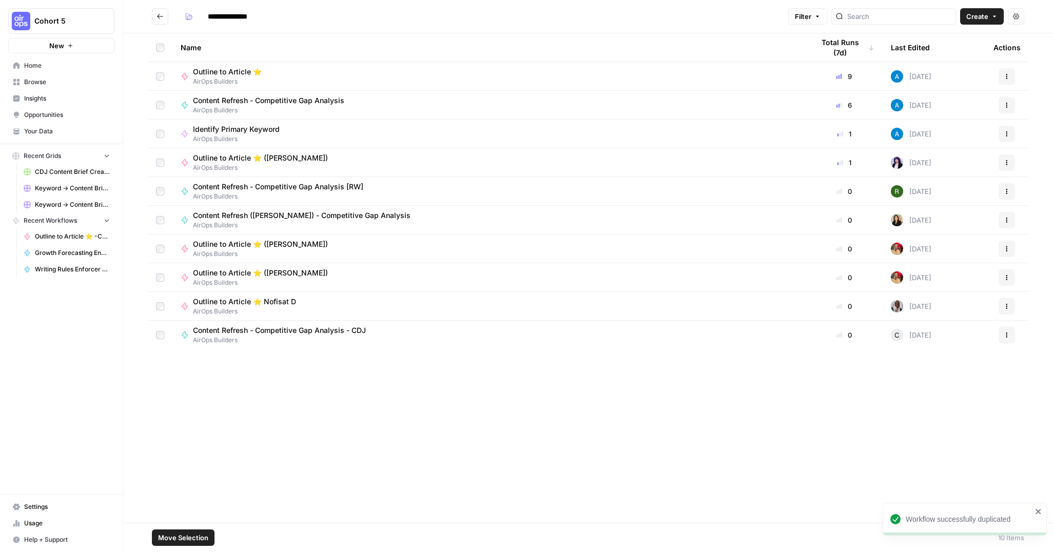
click at [1005, 336] on icon "button" at bounding box center [1006, 335] width 6 height 6
click at [933, 394] on span "Move To" at bounding box center [961, 396] width 82 height 10
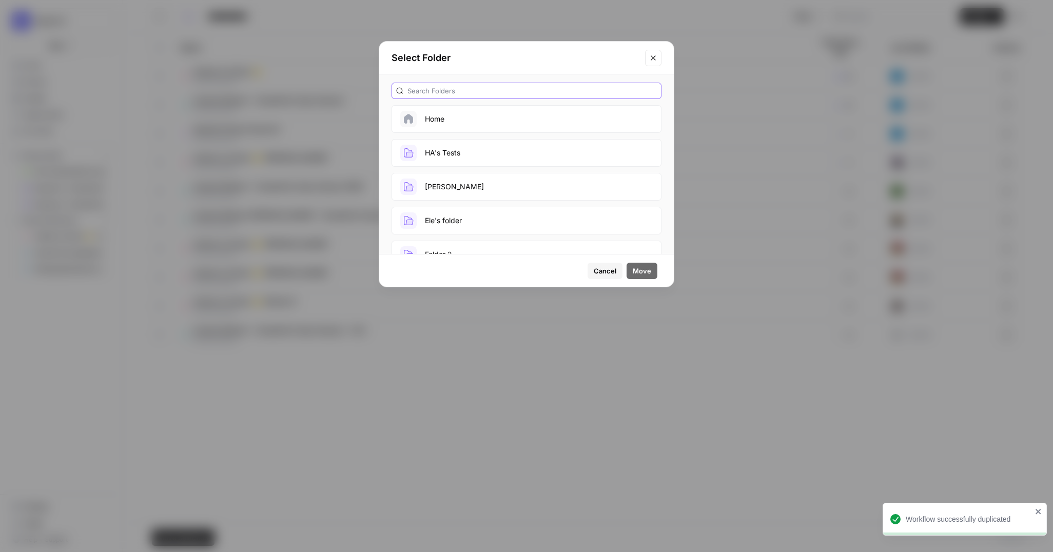
click at [491, 90] on input "text" at bounding box center [531, 91] width 249 height 10
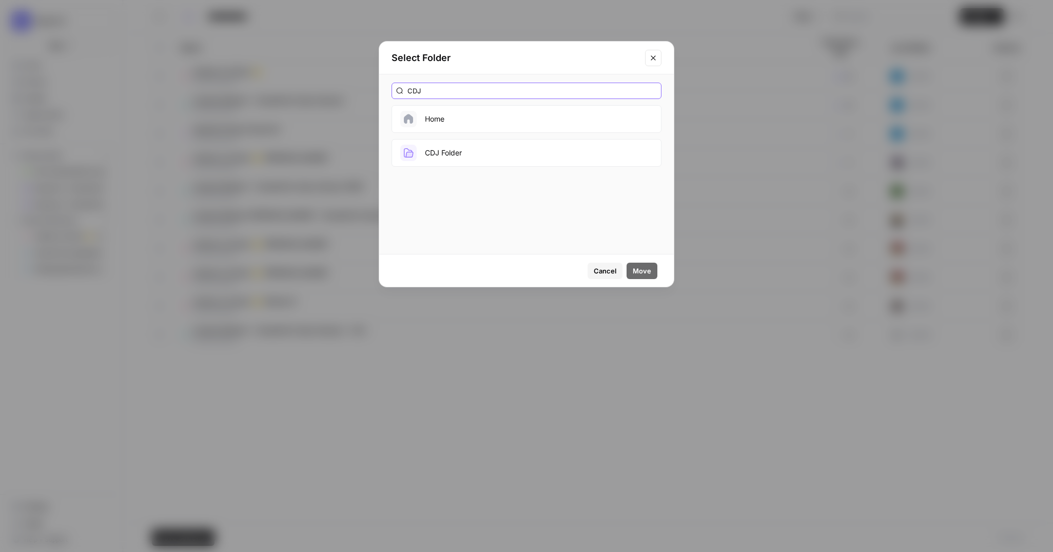
type input "CDJ"
click at [437, 149] on button "CDJ Folder" at bounding box center [526, 153] width 270 height 28
click at [638, 270] on span "Move" at bounding box center [641, 271] width 18 height 10
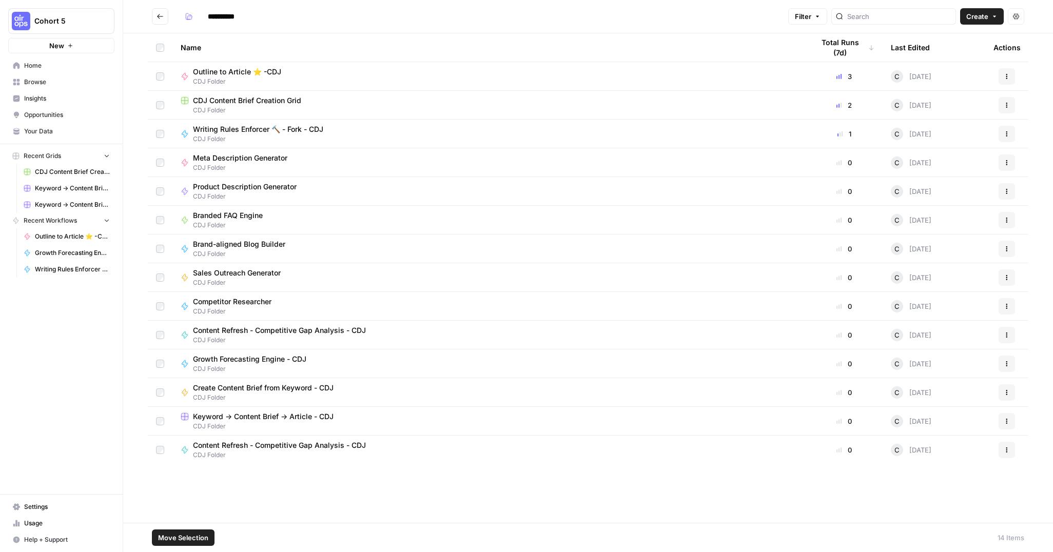
click at [188, 537] on span "Move Selection" at bounding box center [183, 537] width 50 height 10
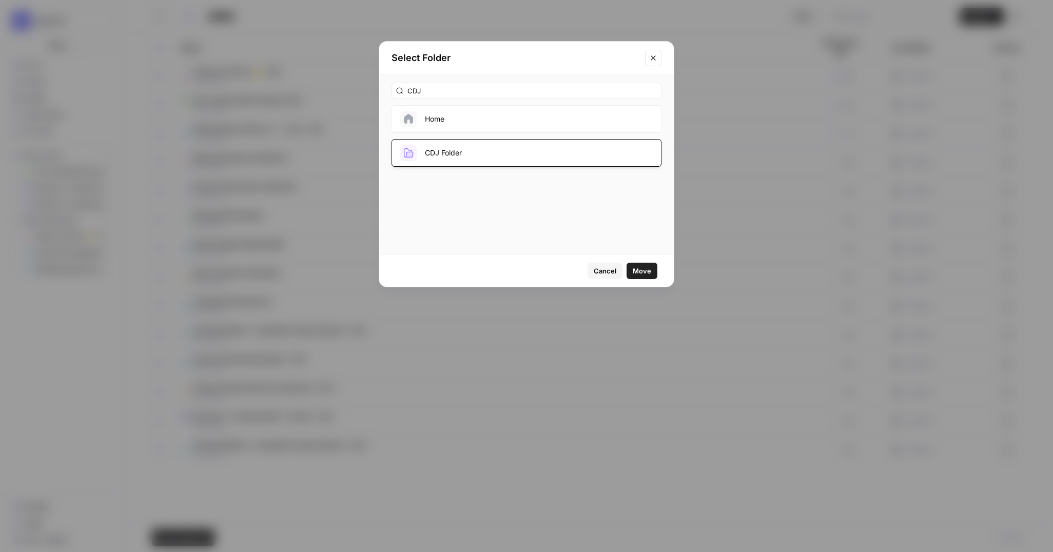
click at [650, 58] on icon "Close modal" at bounding box center [653, 58] width 8 height 8
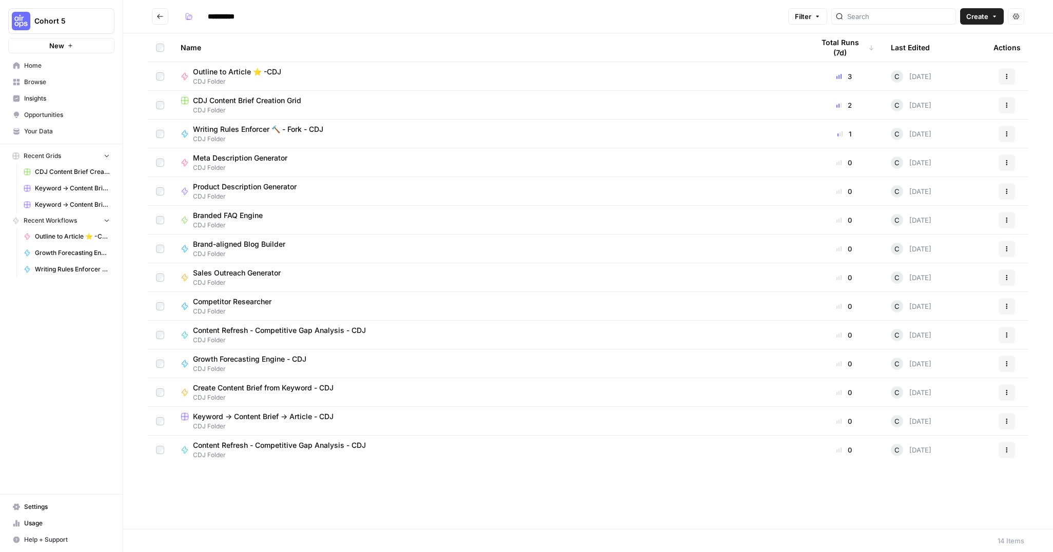
click at [290, 100] on span "CDJ Content Brief Creation Grid" at bounding box center [247, 100] width 108 height 10
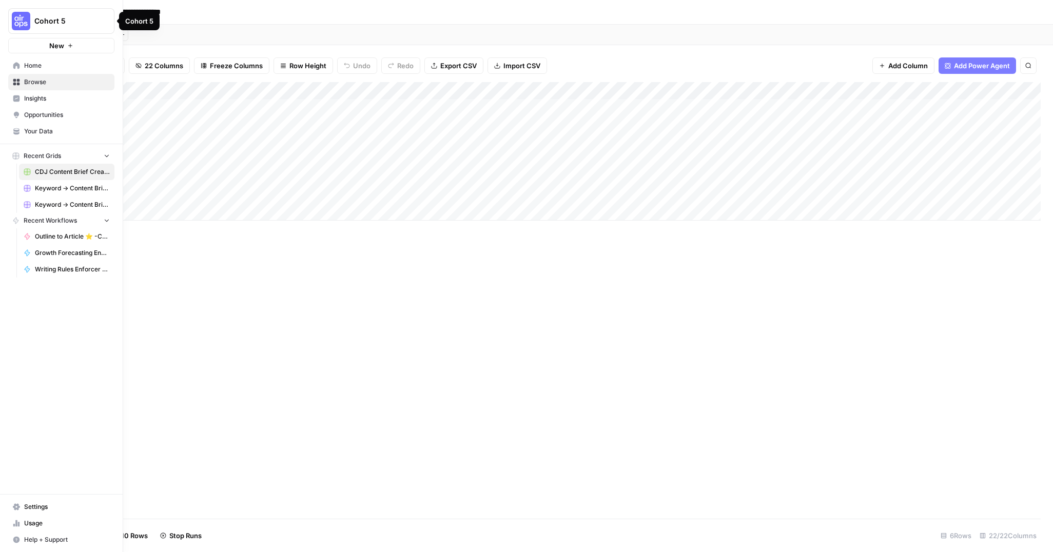
click at [16, 17] on img "Workspace: Cohort 5" at bounding box center [21, 21] width 18 height 18
click at [47, 93] on span "[PERSON_NAME]'s Workspace" at bounding box center [98, 93] width 135 height 10
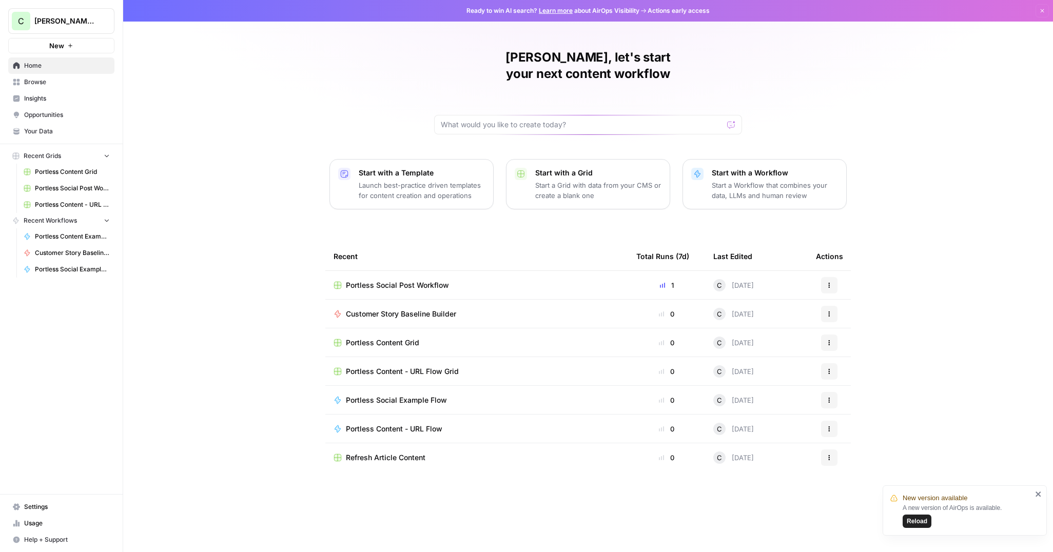
click at [47, 86] on span "Browse" at bounding box center [67, 81] width 86 height 9
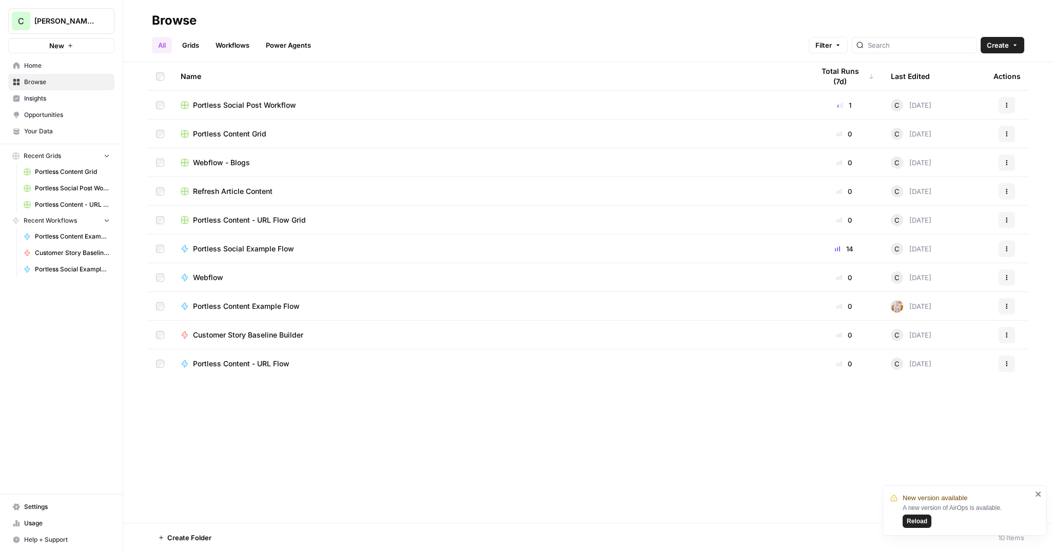
click at [249, 251] on span "Portless Social Example Flow" at bounding box center [243, 249] width 101 height 10
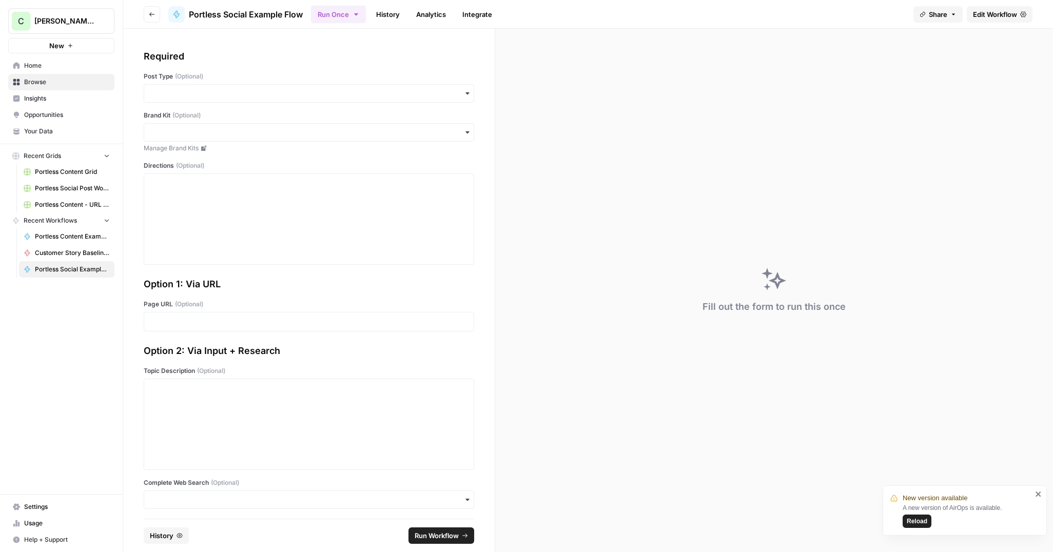
click at [919, 520] on span "Reload" at bounding box center [916, 521] width 21 height 9
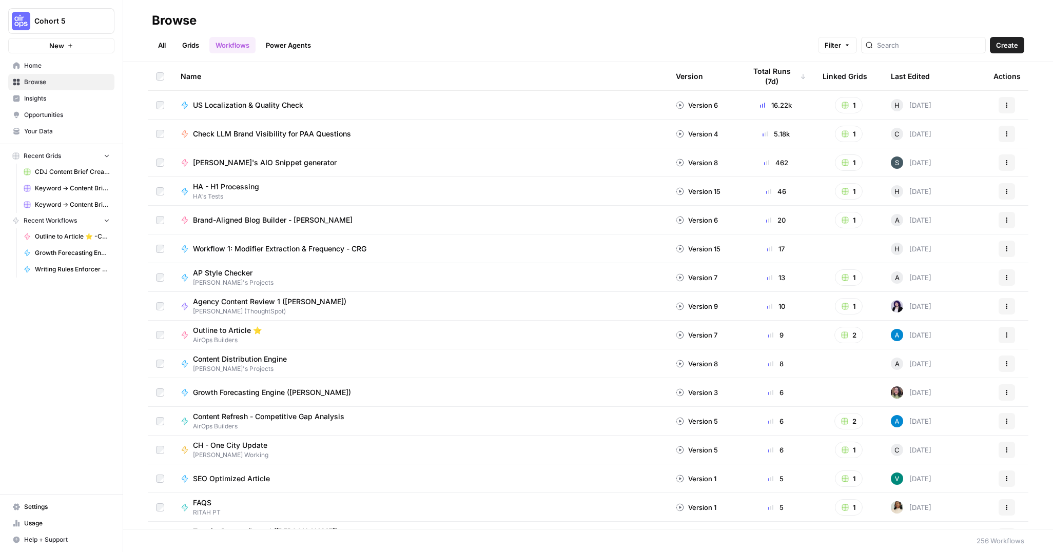
click at [269, 104] on span "US Localization & Quality Check" at bounding box center [248, 105] width 110 height 10
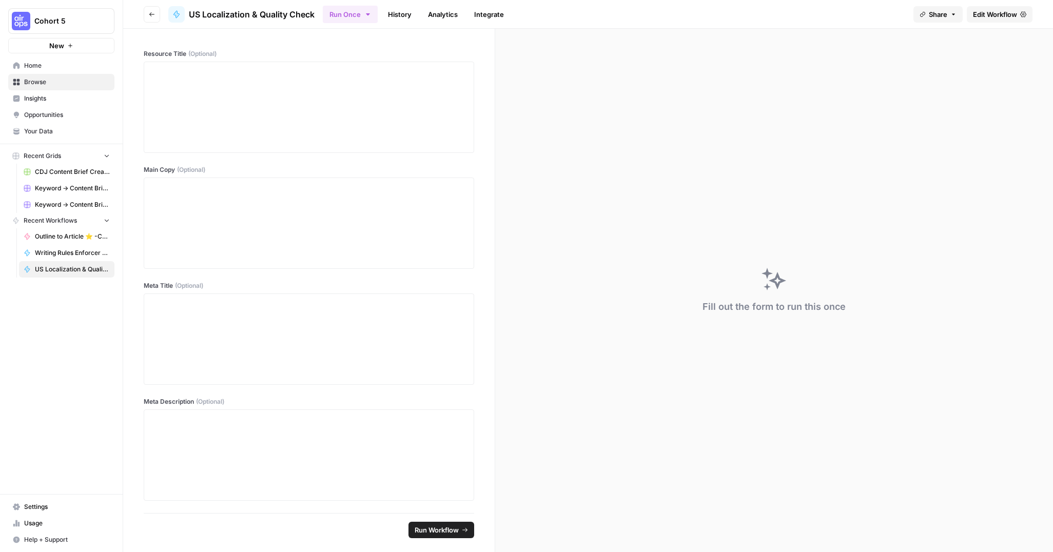
click at [143, 10] on header "Go back US Localization & Quality Check Run Once History Analytics Integrate Sh…" at bounding box center [587, 14] width 929 height 29
click at [151, 11] on icon "button" at bounding box center [152, 14] width 6 height 6
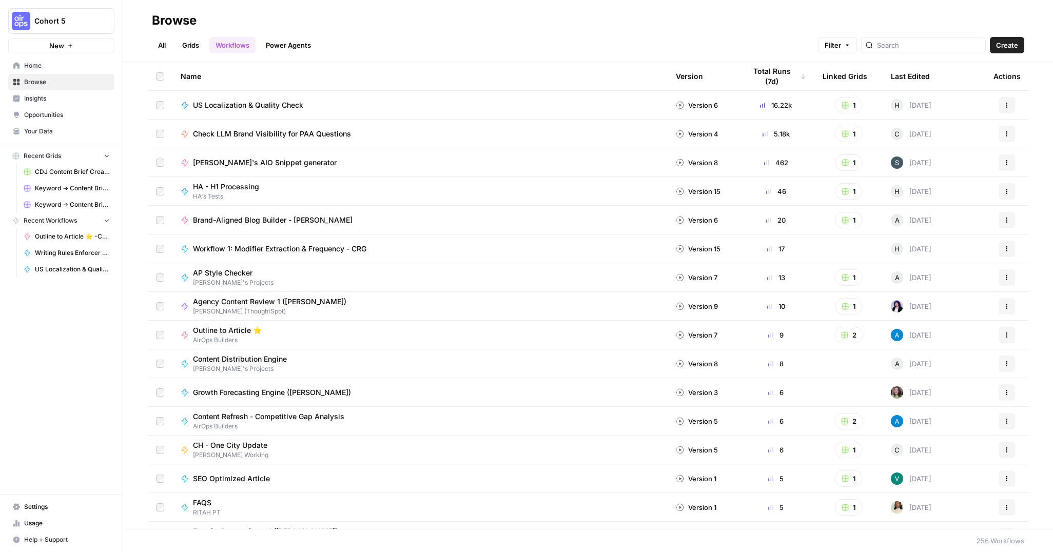
click at [1016, 106] on div "Actions" at bounding box center [1006, 105] width 27 height 16
click at [1013, 106] on button "Actions" at bounding box center [1006, 105] width 16 height 16
click at [957, 207] on span "Duplicate" at bounding box center [961, 210] width 82 height 10
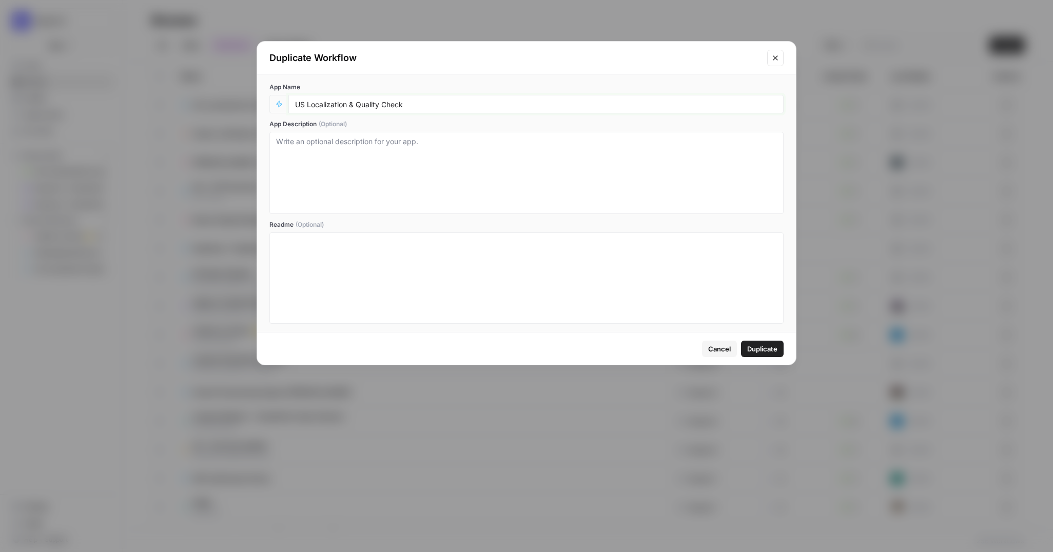
click at [468, 105] on input "US Localization & Quality Check" at bounding box center [536, 104] width 482 height 9
type input "US Localization & Quality Check - CDJ"
click at [769, 345] on span "Duplicate" at bounding box center [762, 349] width 30 height 10
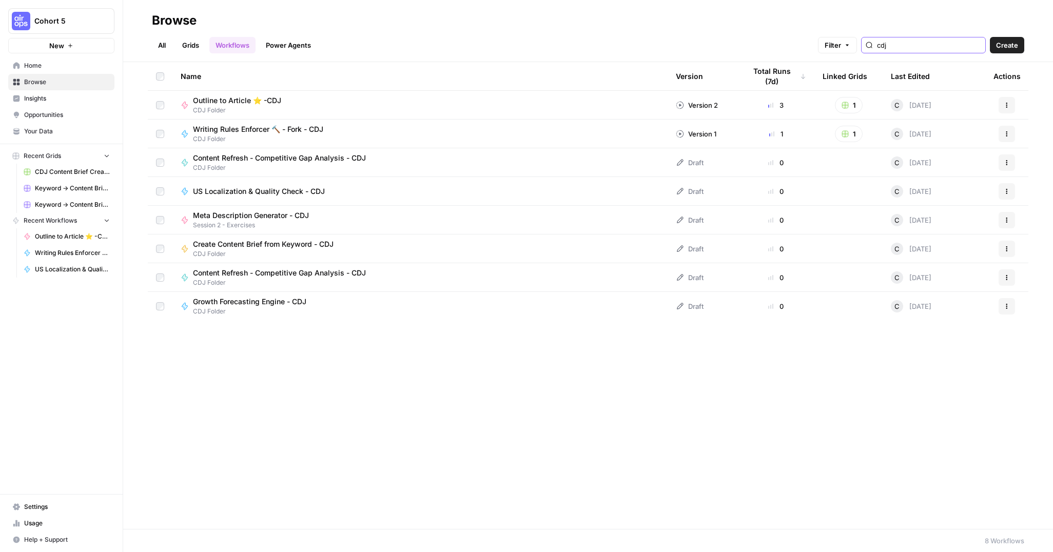
type input "cdj"
click at [1012, 193] on button "Actions" at bounding box center [1006, 191] width 16 height 16
click at [928, 254] on span "Move To" at bounding box center [961, 253] width 82 height 10
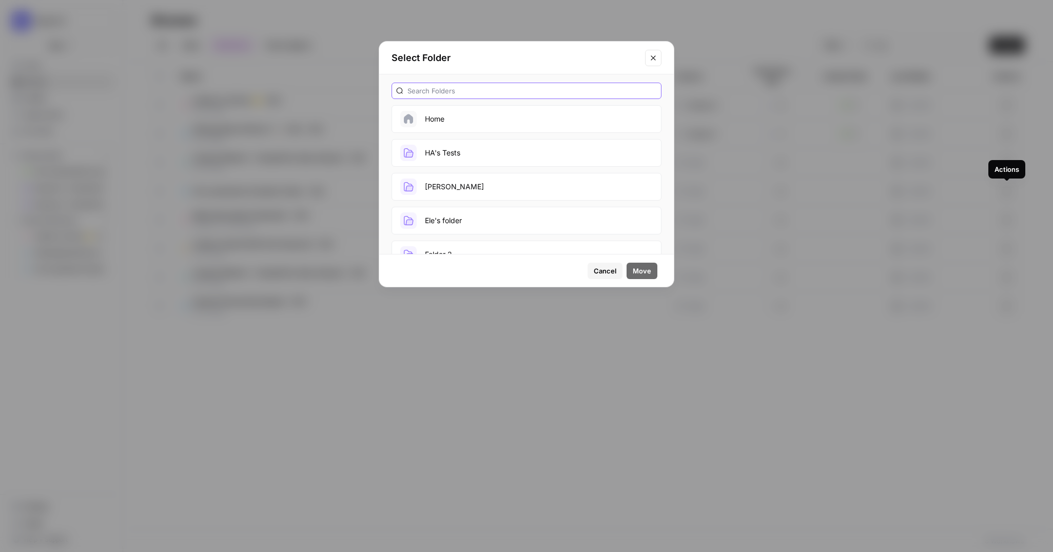
click at [480, 89] on input "text" at bounding box center [531, 91] width 249 height 10
type input "cdj"
click at [433, 149] on button "CDJ Folder" at bounding box center [526, 153] width 270 height 28
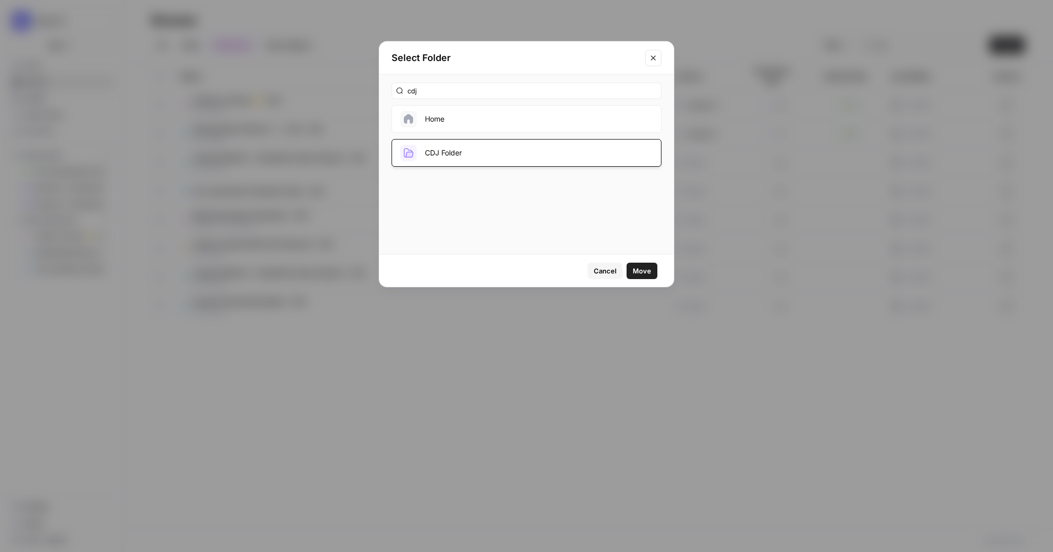
click at [640, 267] on span "Move" at bounding box center [641, 271] width 18 height 10
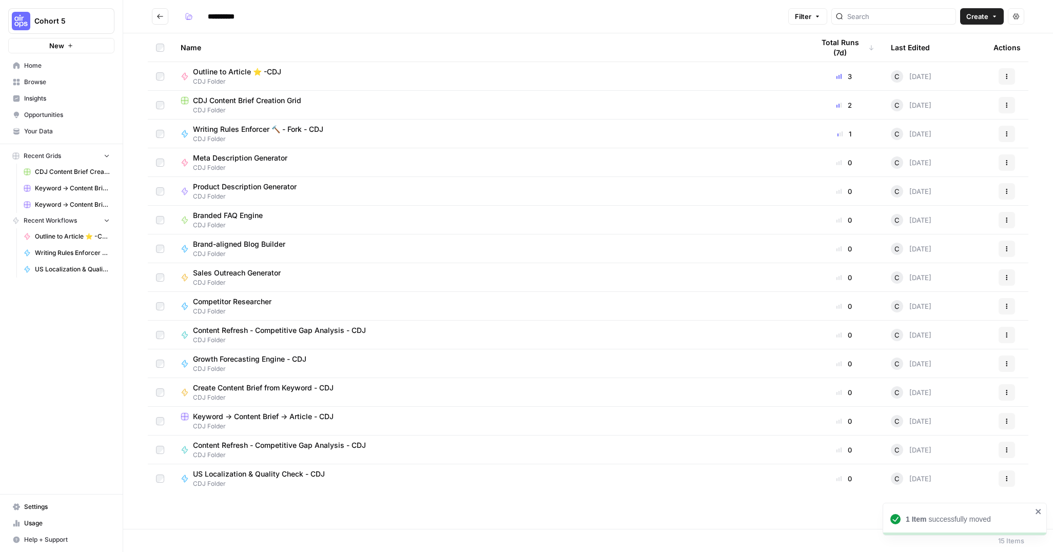
click at [156, 17] on icon "Go back" at bounding box center [159, 16] width 7 height 7
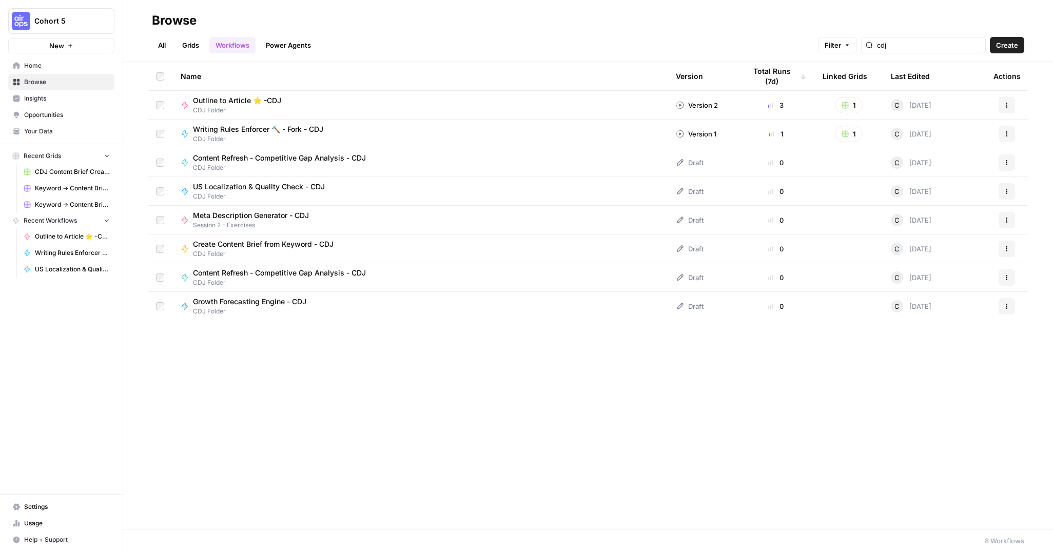
click at [229, 45] on link "Workflows" at bounding box center [232, 45] width 46 height 16
click at [164, 44] on link "All" at bounding box center [162, 45] width 20 height 16
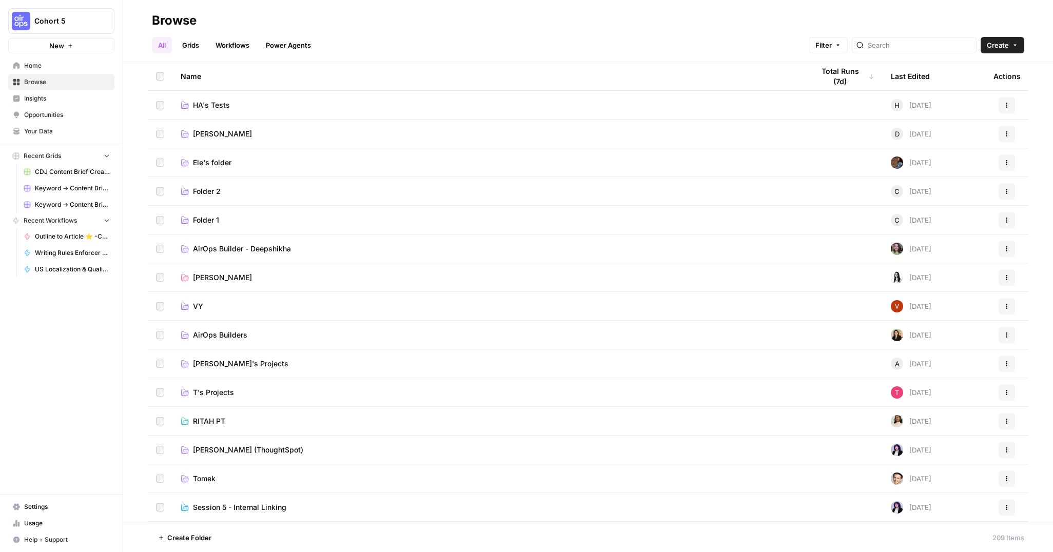
click at [189, 43] on link "Grids" at bounding box center [190, 45] width 29 height 16
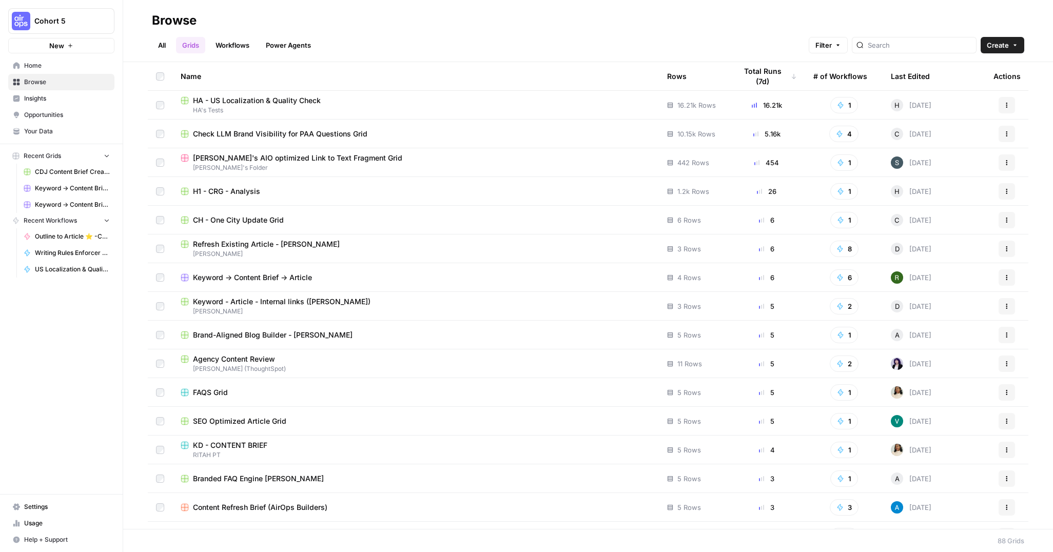
click at [319, 133] on span "Check LLM Brand Visibility for PAA Questions Grid" at bounding box center [280, 134] width 174 height 10
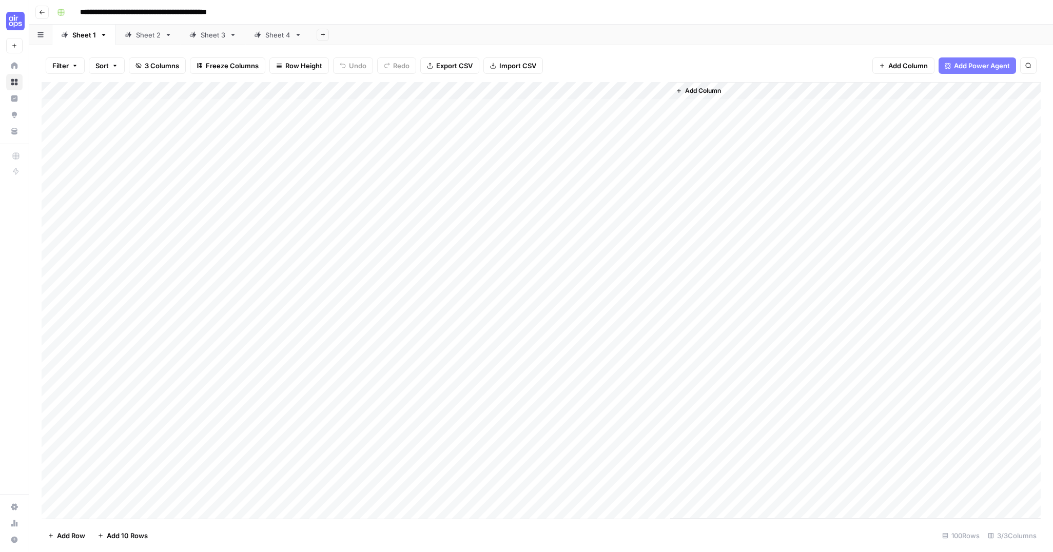
click at [147, 34] on div "Sheet 2" at bounding box center [148, 35] width 25 height 10
click at [212, 41] on link "Sheet 3" at bounding box center [213, 35] width 65 height 21
click at [274, 41] on link "Sheet 4" at bounding box center [277, 35] width 65 height 21
click at [208, 42] on link "Sheet 3" at bounding box center [213, 35] width 65 height 21
click at [149, 39] on div "Sheet 2" at bounding box center [148, 35] width 25 height 10
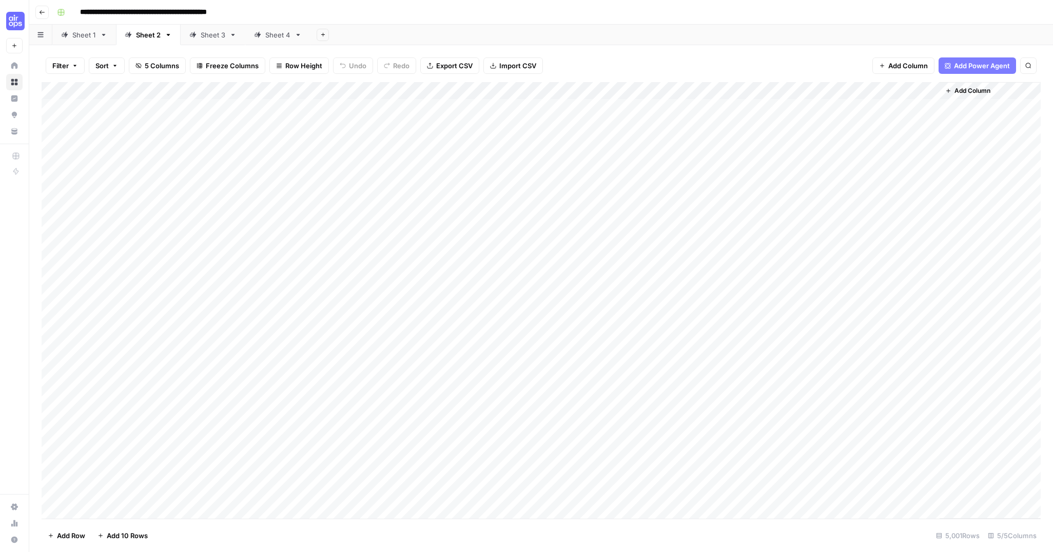
click at [72, 37] on div "Sheet 1" at bounding box center [84, 35] width 24 height 10
click at [44, 13] on icon "button" at bounding box center [42, 12] width 6 height 6
